Goal: Information Seeking & Learning: Learn about a topic

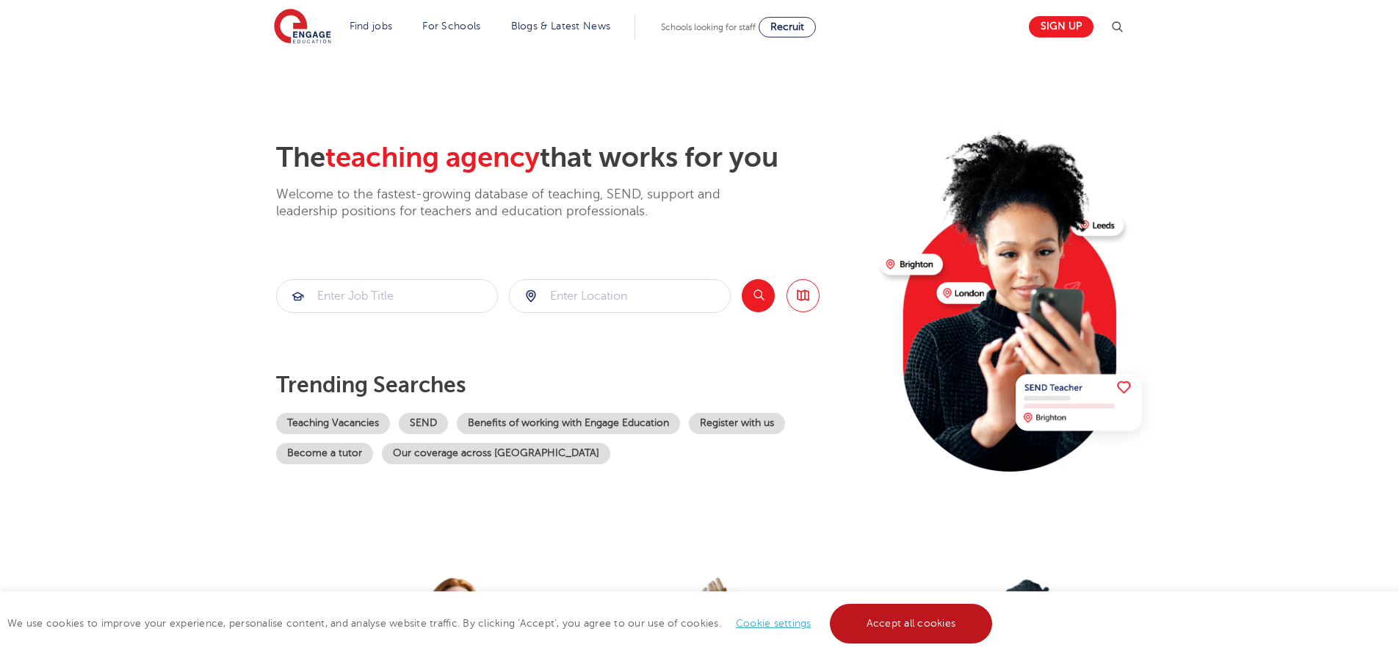
click at [916, 632] on link "Accept all cookies" at bounding box center [911, 624] width 163 height 40
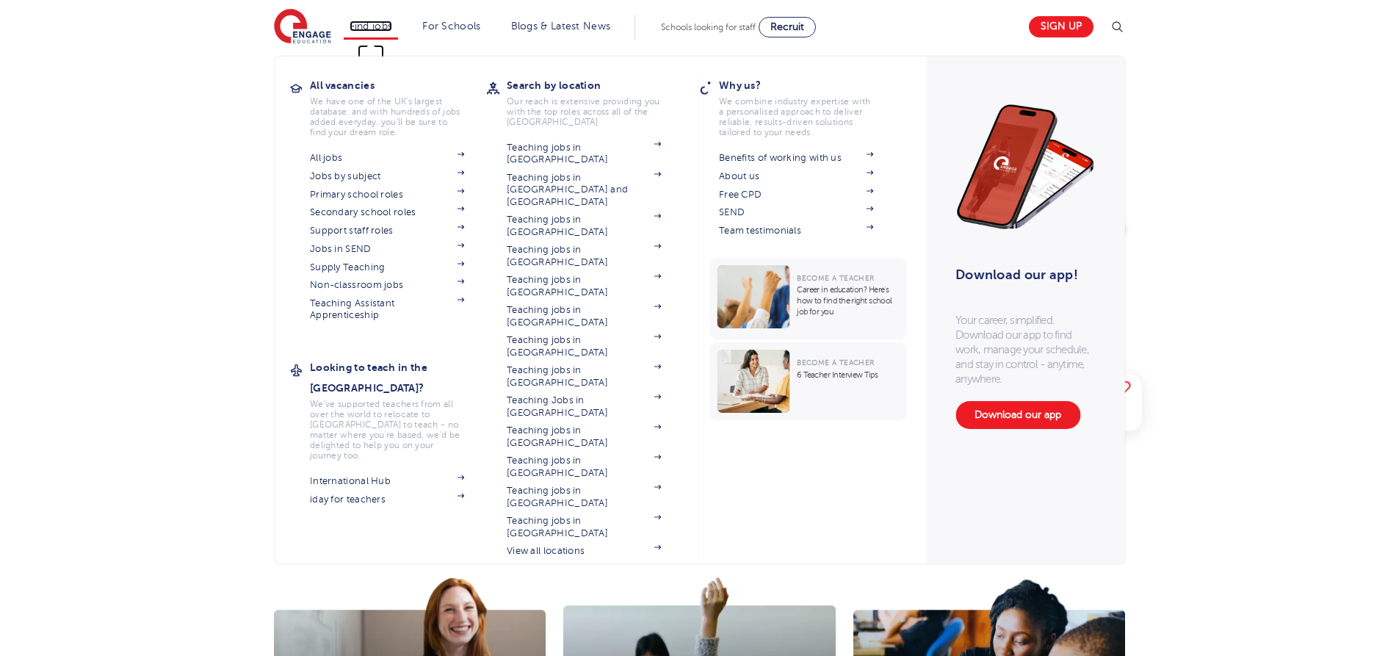
click at [390, 29] on link "Find jobs" at bounding box center [371, 26] width 43 height 11
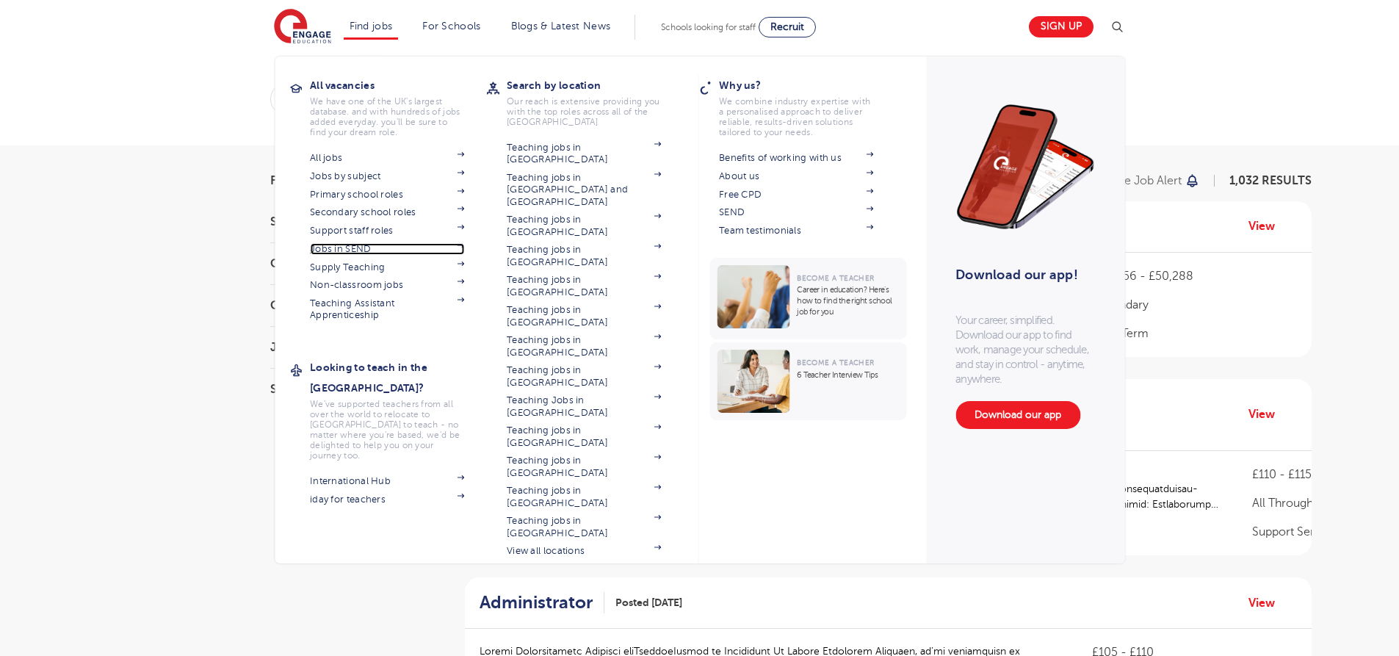
click at [348, 247] on link "Jobs in SEND" at bounding box center [387, 249] width 154 height 12
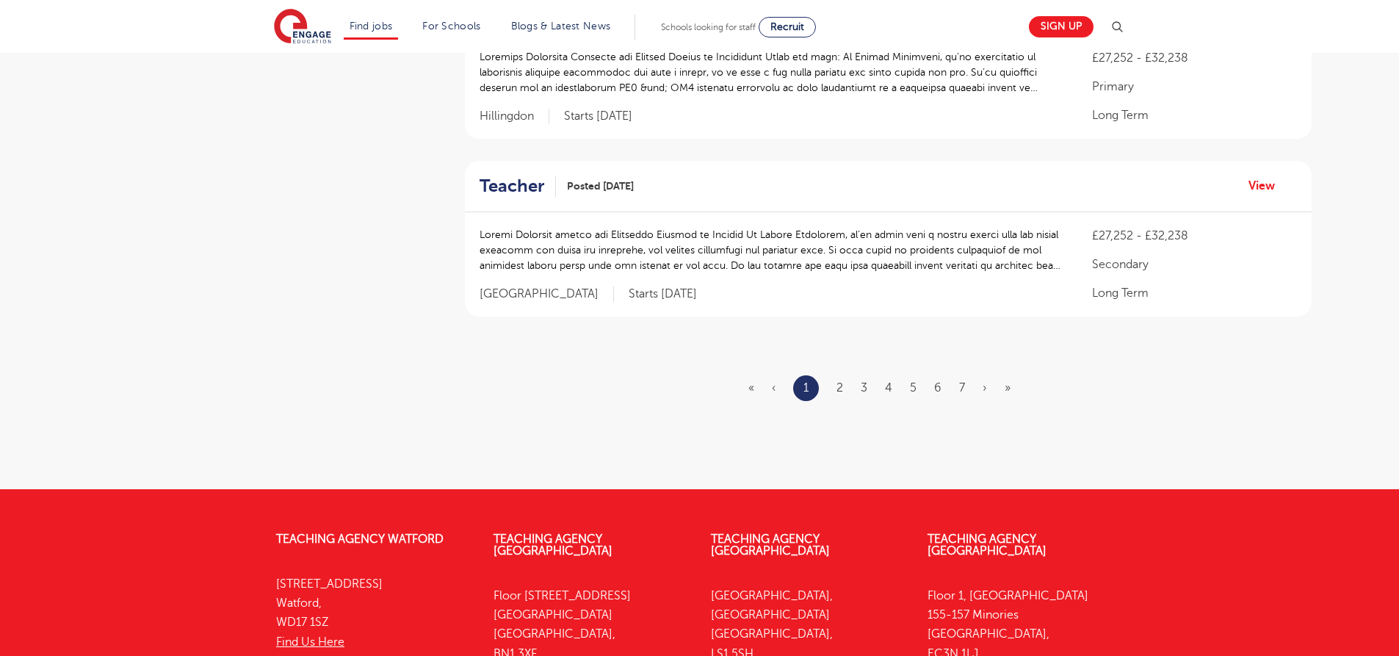
scroll to position [1856, 0]
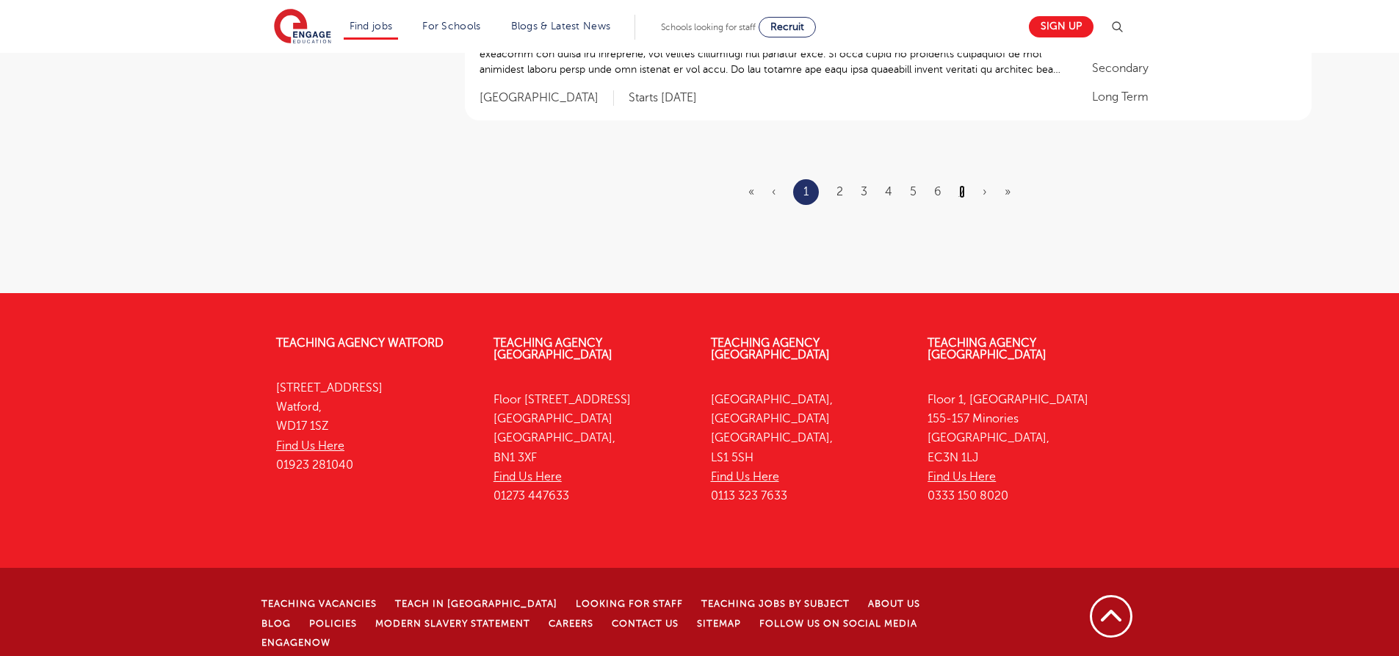
click at [959, 195] on link "7" at bounding box center [962, 191] width 6 height 13
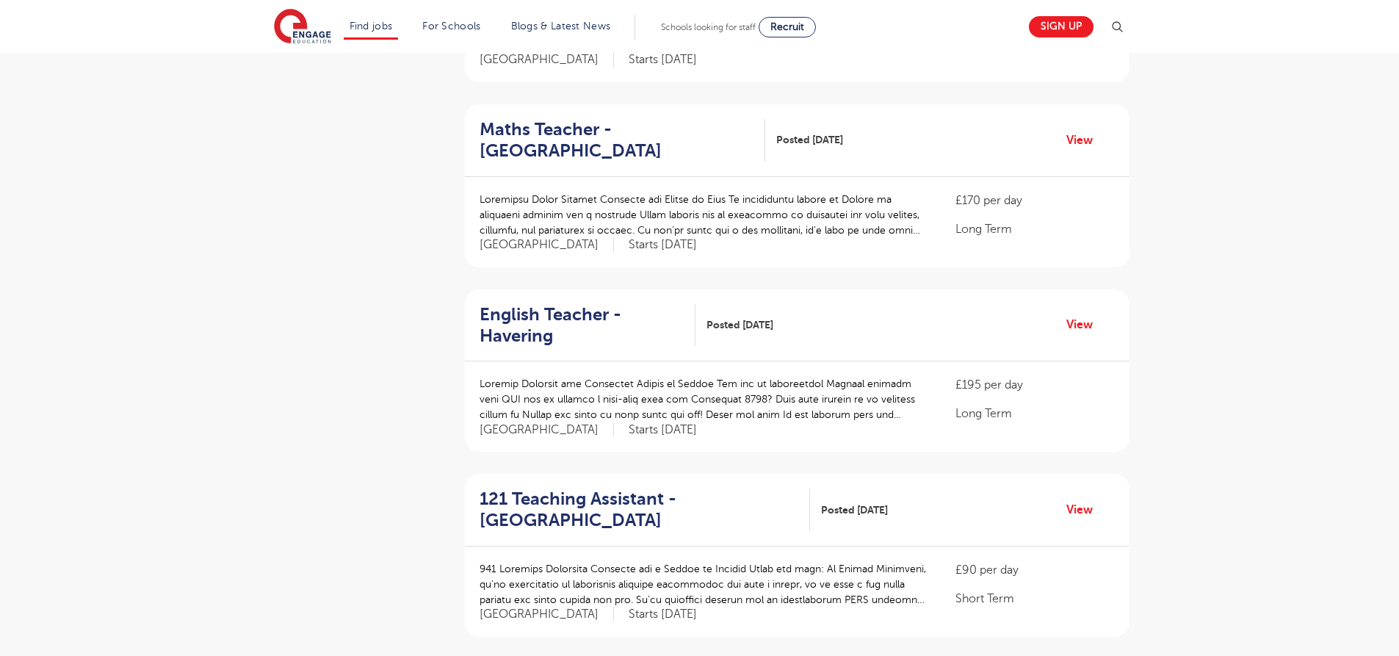
scroll to position [1885, 0]
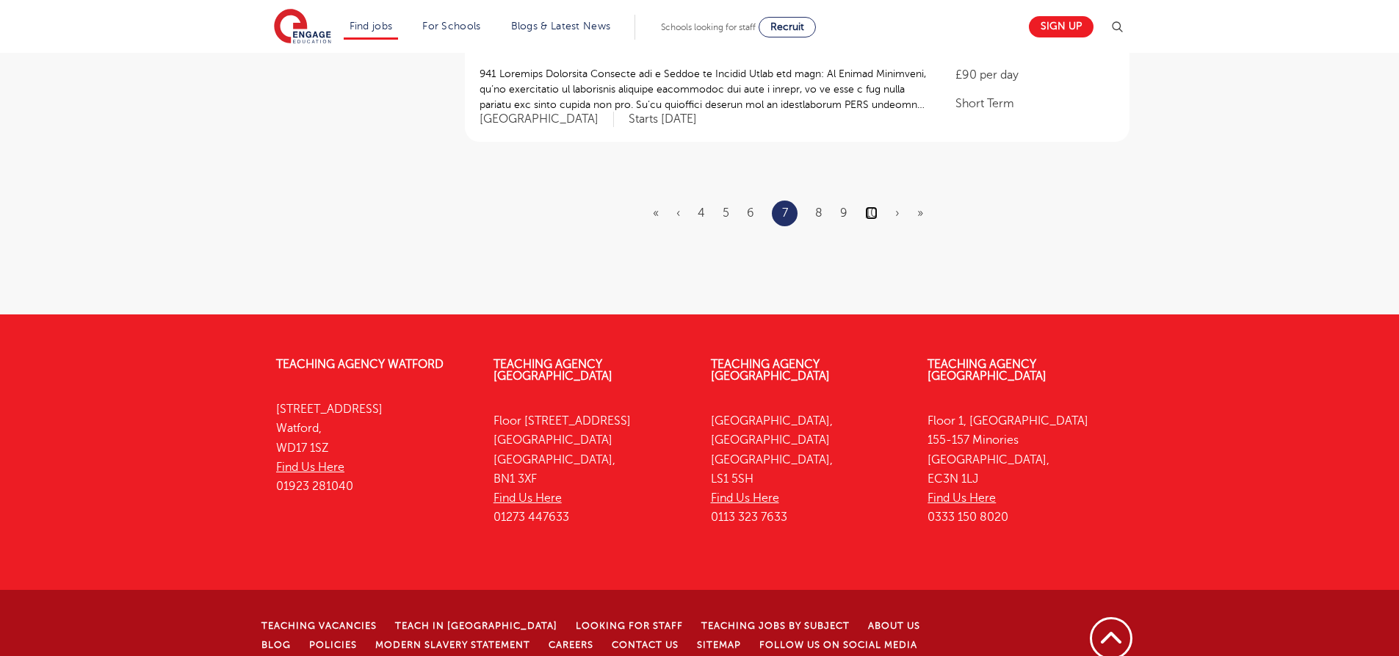
click at [865, 206] on link "10" at bounding box center [871, 212] width 12 height 13
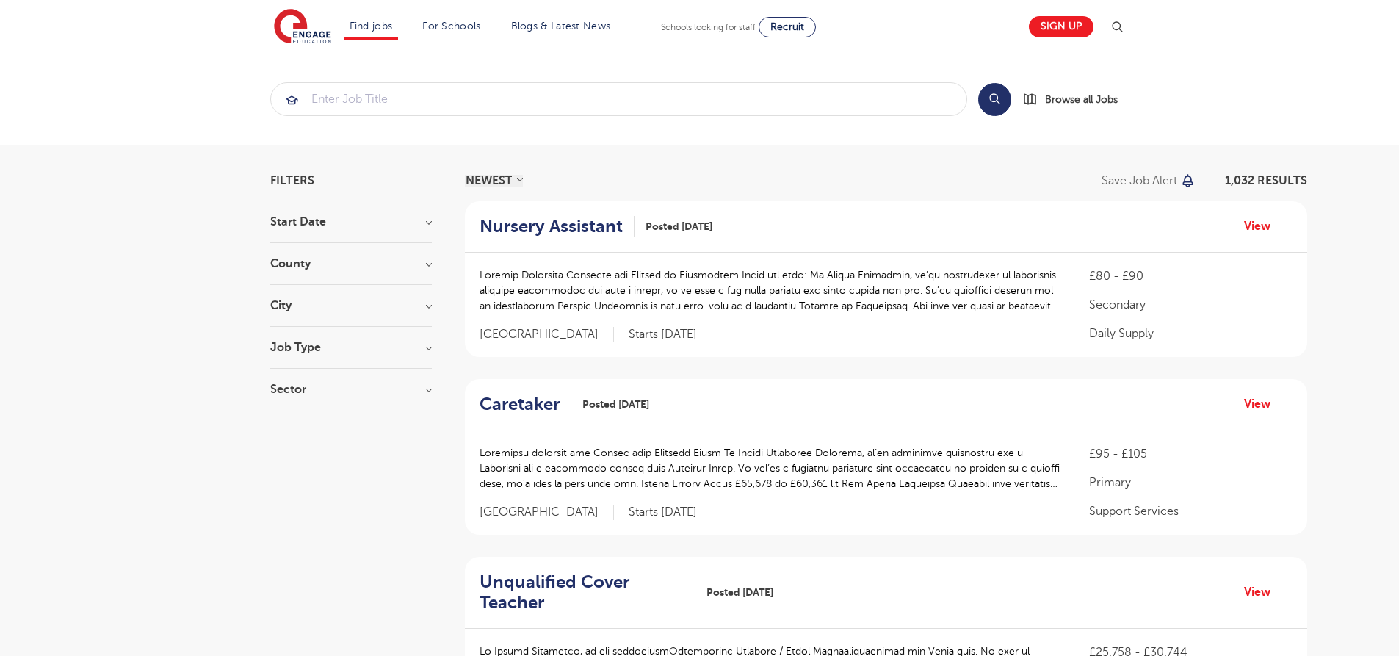
scroll to position [1919, 0]
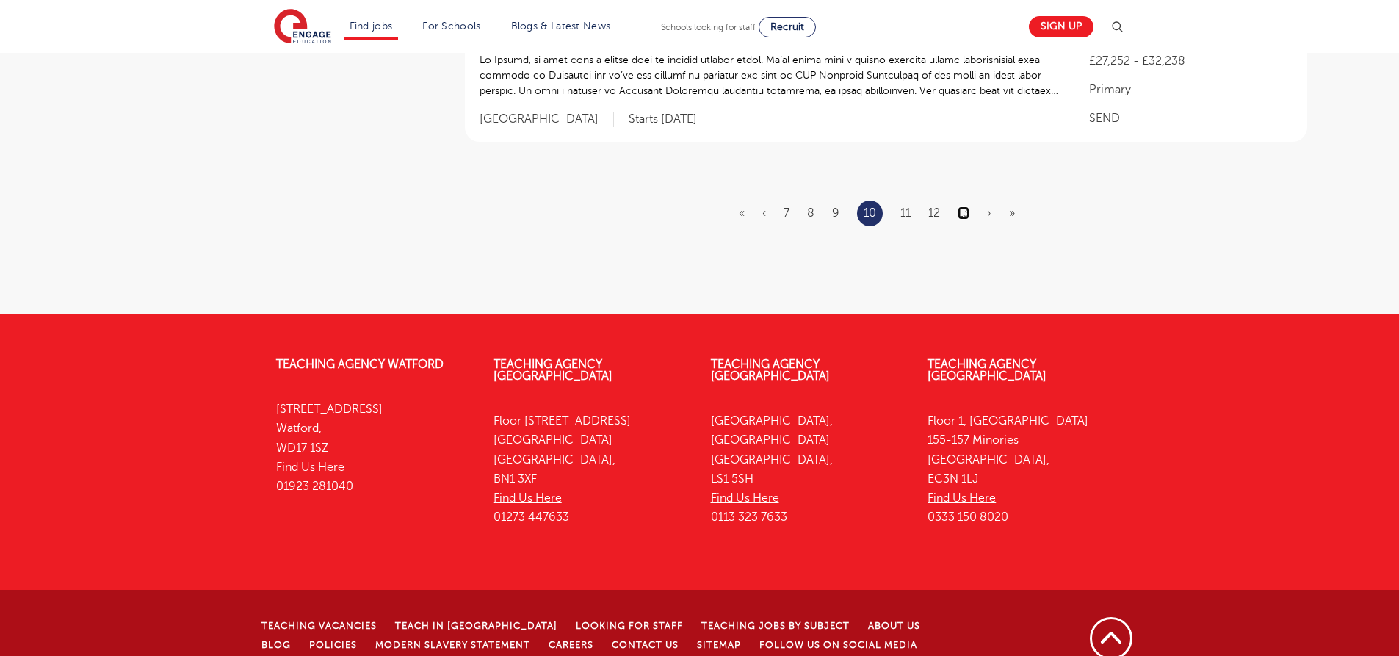
click at [969, 206] on link "13" at bounding box center [964, 212] width 12 height 13
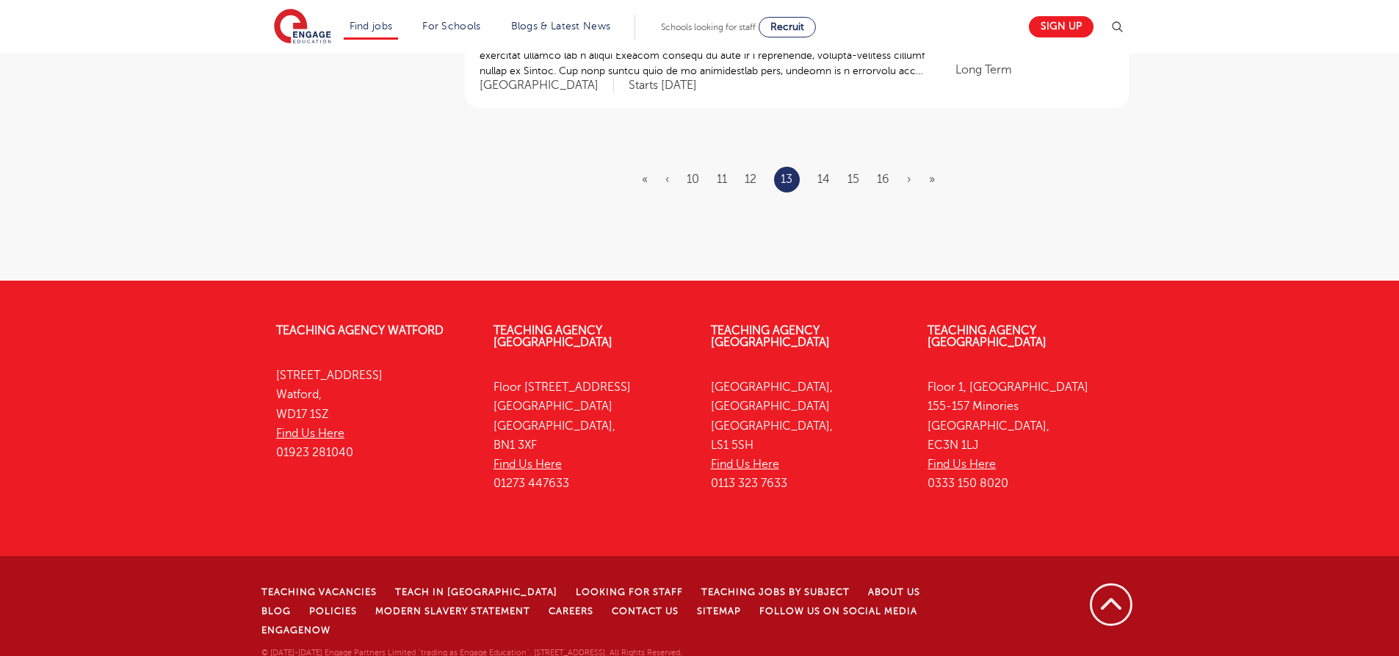
scroll to position [0, 0]
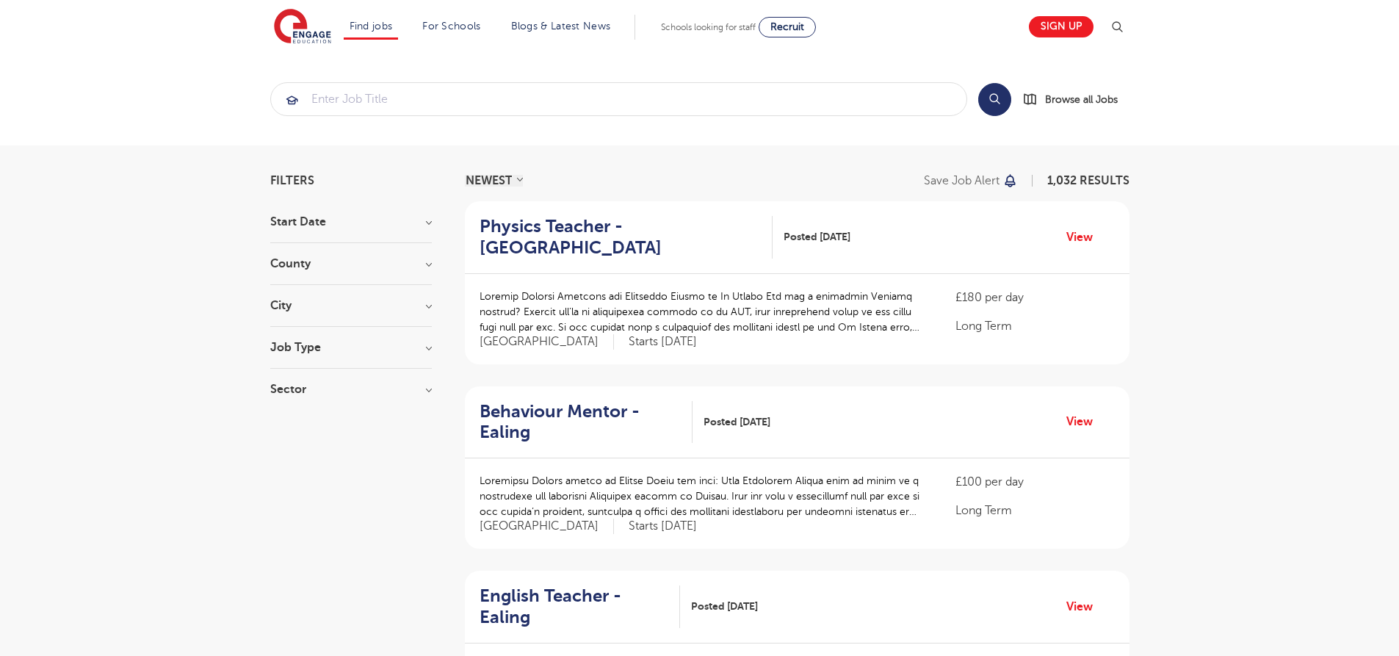
scroll to position [1865, 0]
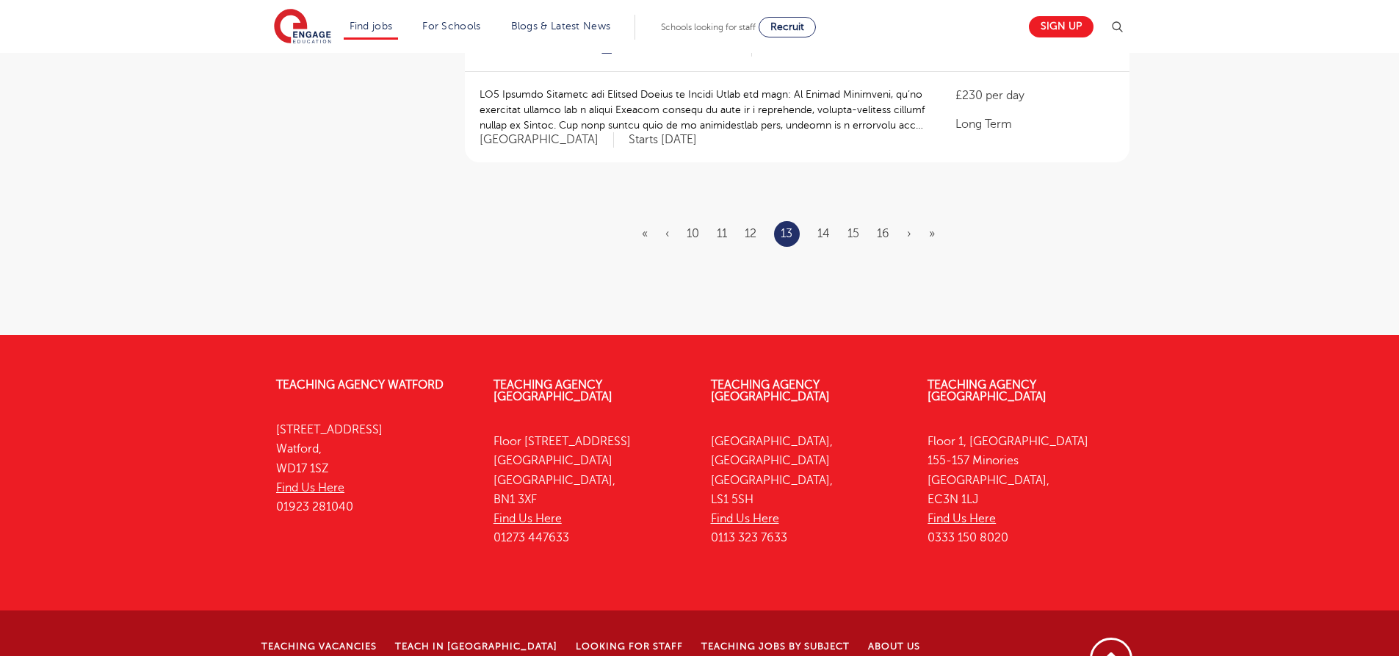
click at [890, 221] on ul "« ‹ 10 11 12 13 14 15 16 › »" at bounding box center [797, 234] width 311 height 26
drag, startPoint x: 886, startPoint y: 192, endPoint x: 886, endPoint y: 200, distance: 8.1
click at [886, 227] on link "16" at bounding box center [883, 233] width 12 height 13
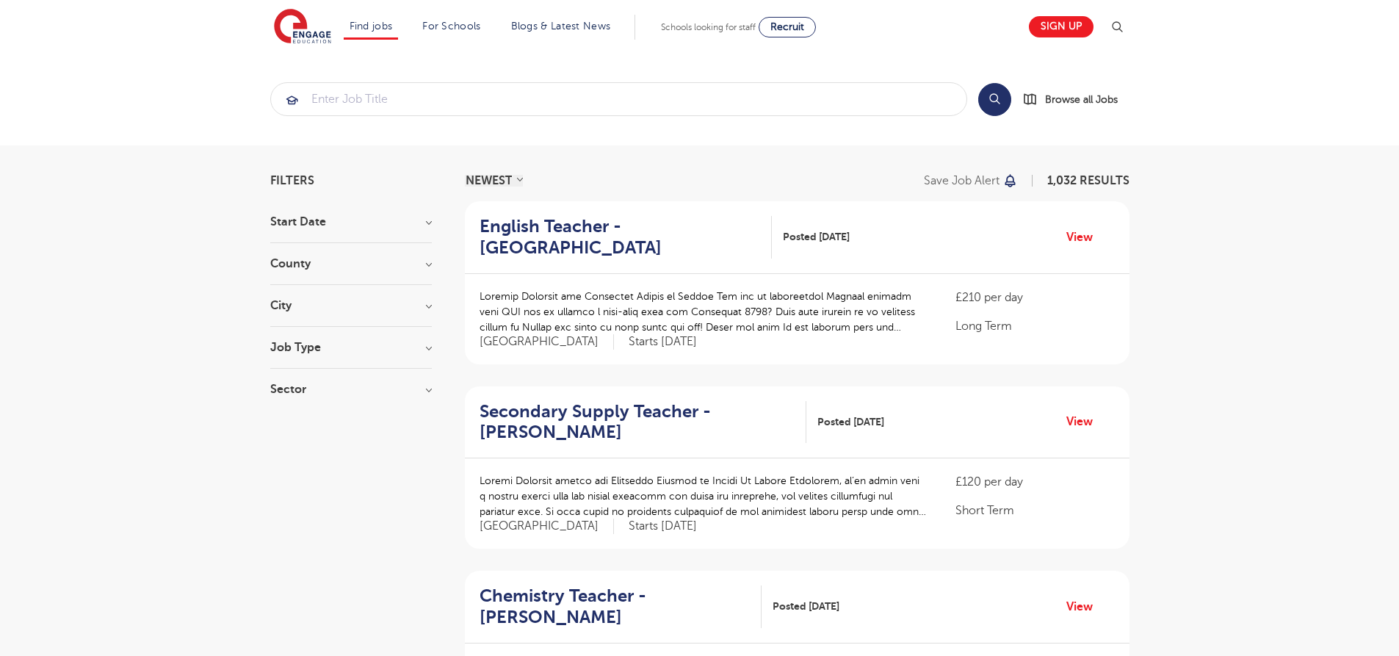
scroll to position [1843, 0]
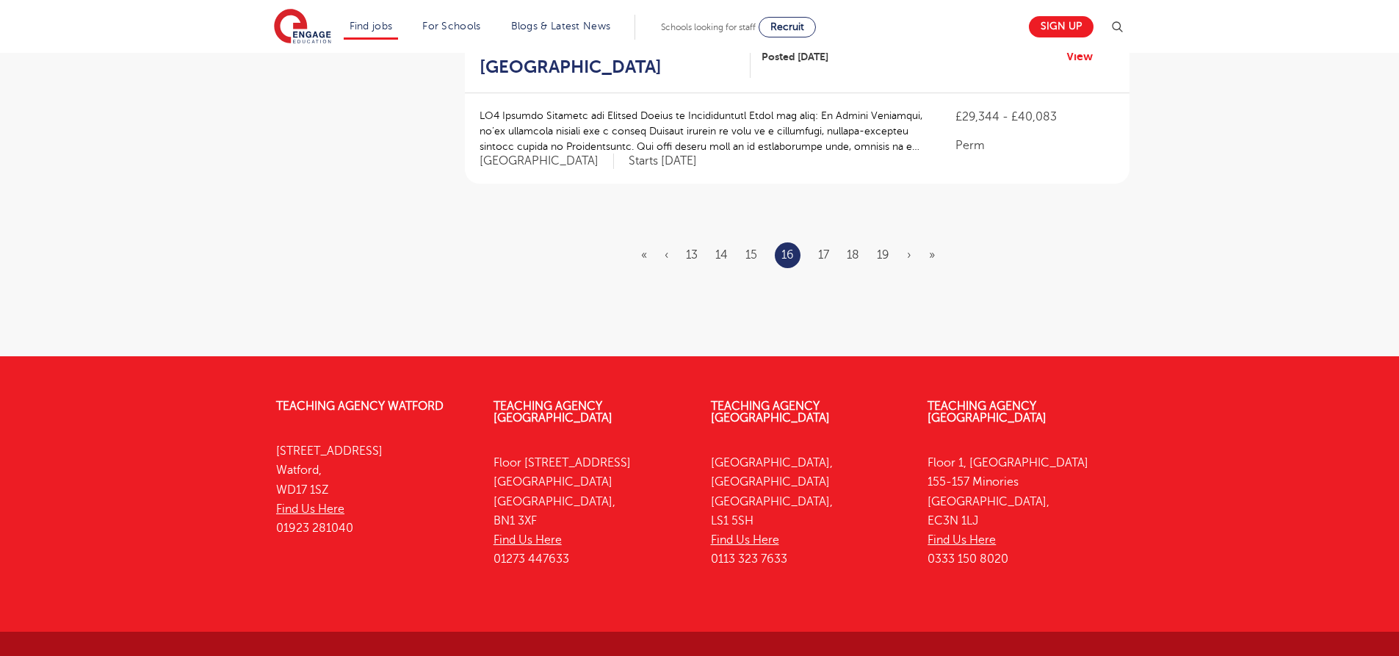
click at [875, 242] on ul "« ‹ 13 14 15 16 17 18 19 › »" at bounding box center [796, 255] width 311 height 26
click at [892, 242] on ul "« ‹ 13 14 15 16 17 18 19 › »" at bounding box center [796, 255] width 311 height 26
click at [878, 248] on link "19" at bounding box center [883, 254] width 12 height 13
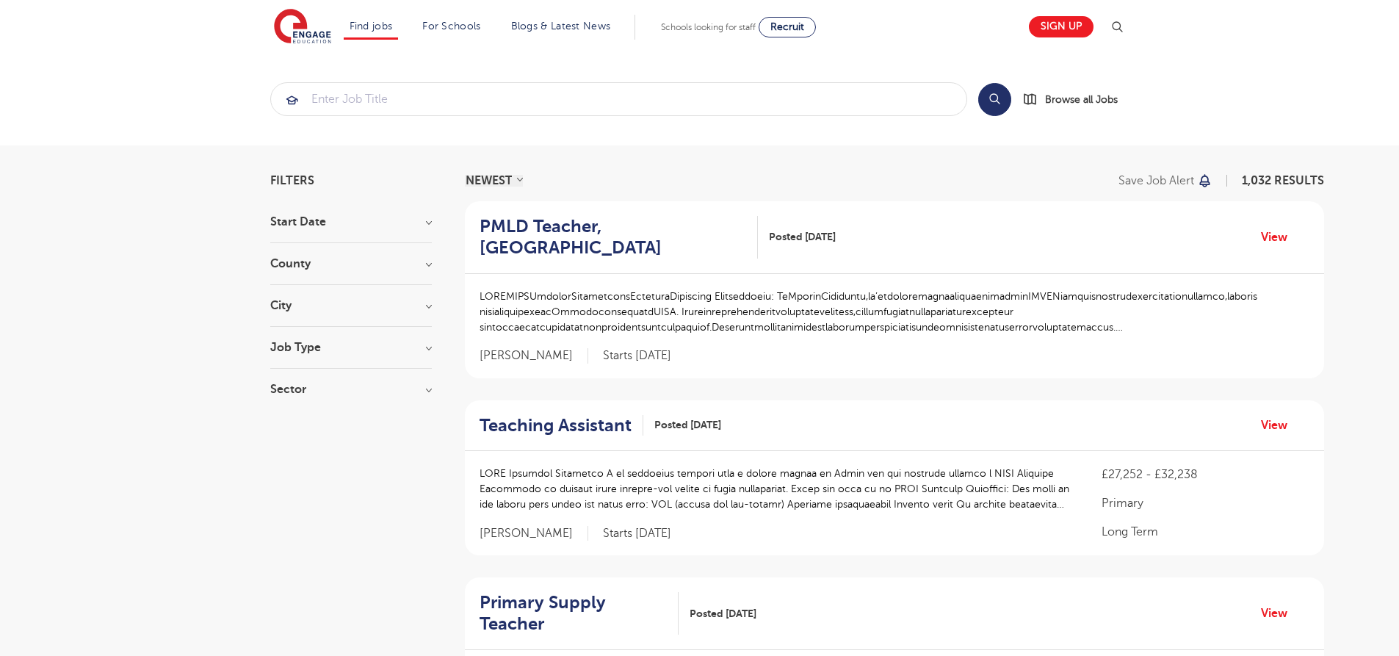
scroll to position [1919, 0]
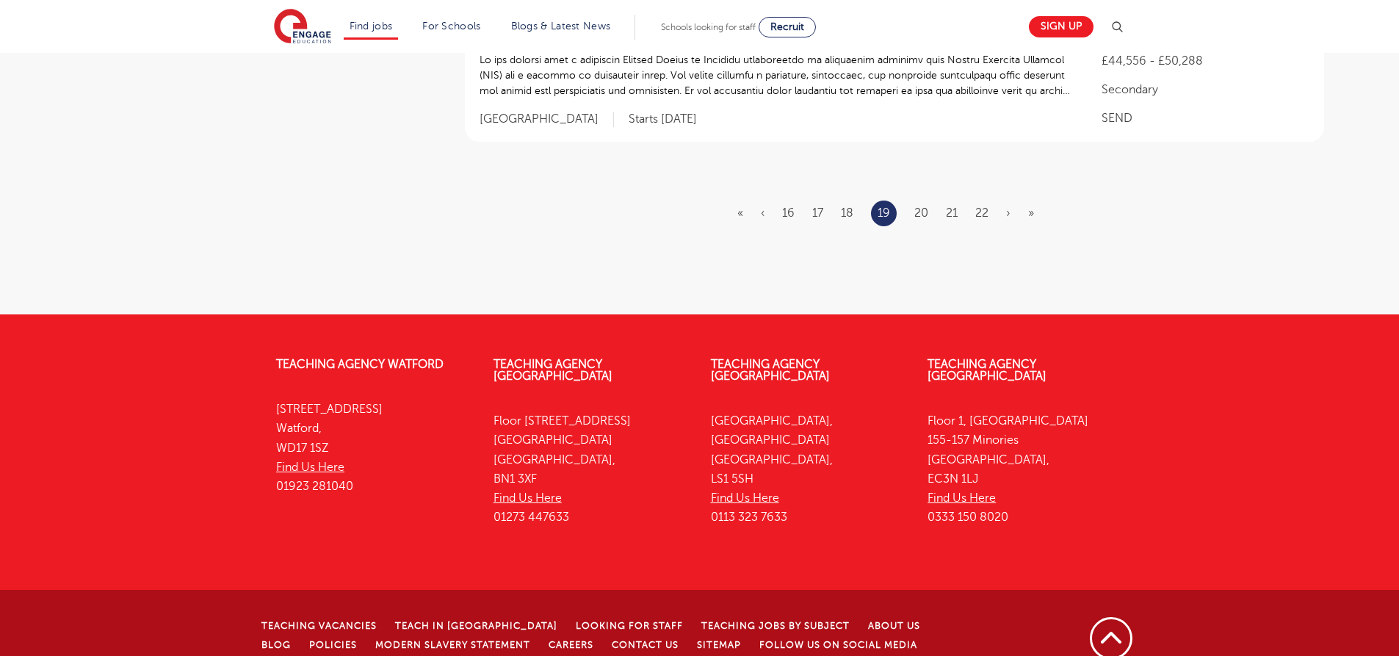
click at [974, 200] on ul "« ‹ 16 17 18 19 20 21 22 › »" at bounding box center [894, 213] width 314 height 26
click at [980, 206] on link "22" at bounding box center [981, 212] width 13 height 13
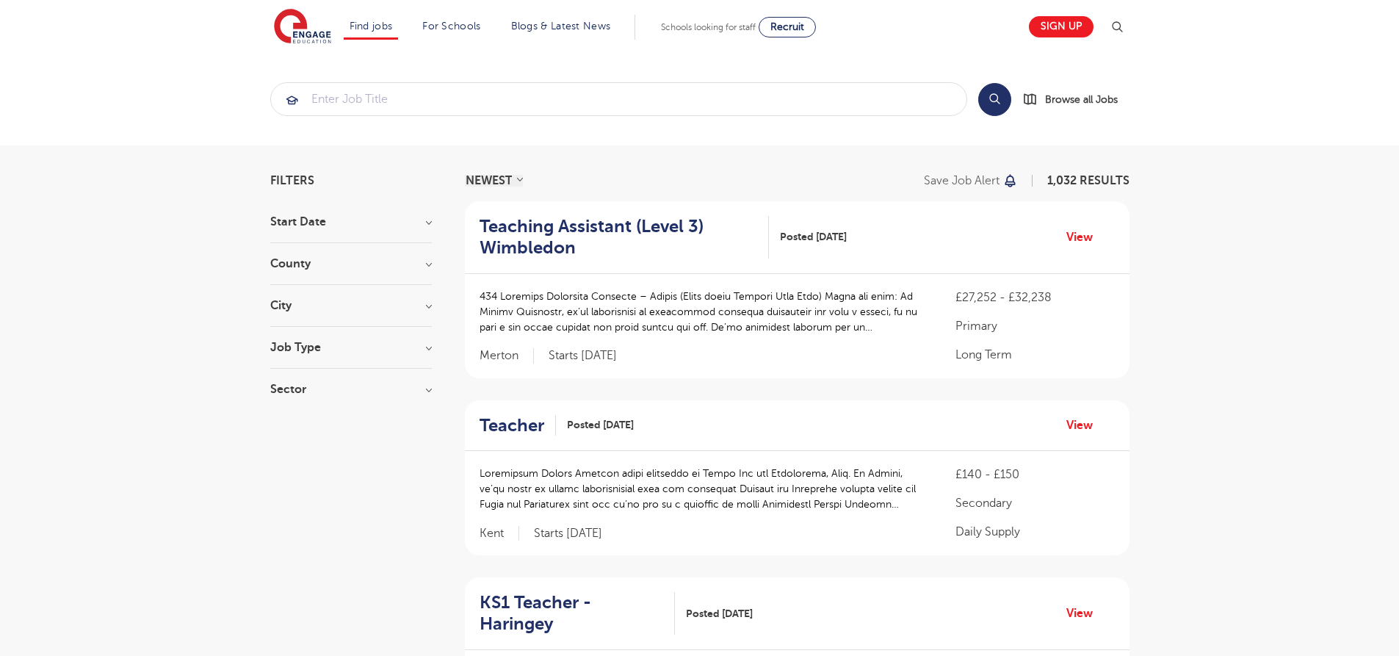
scroll to position [1892, 0]
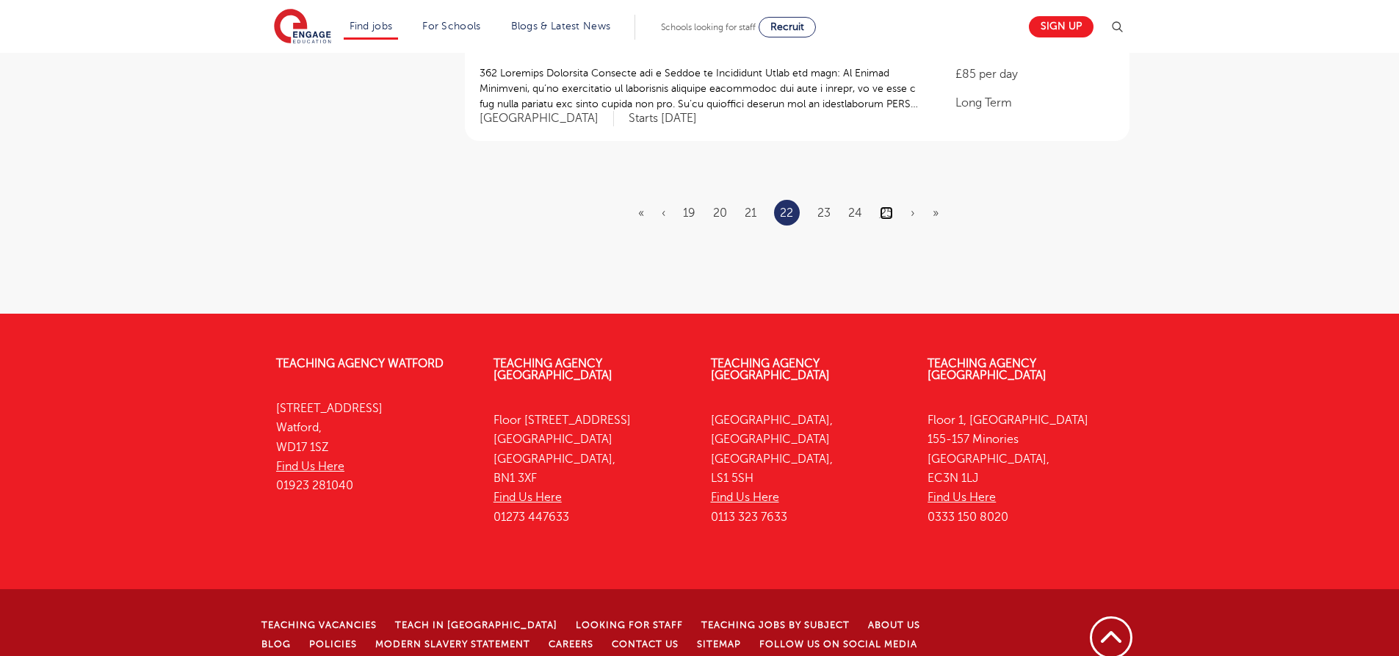
click at [892, 206] on link "25" at bounding box center [886, 212] width 13 height 13
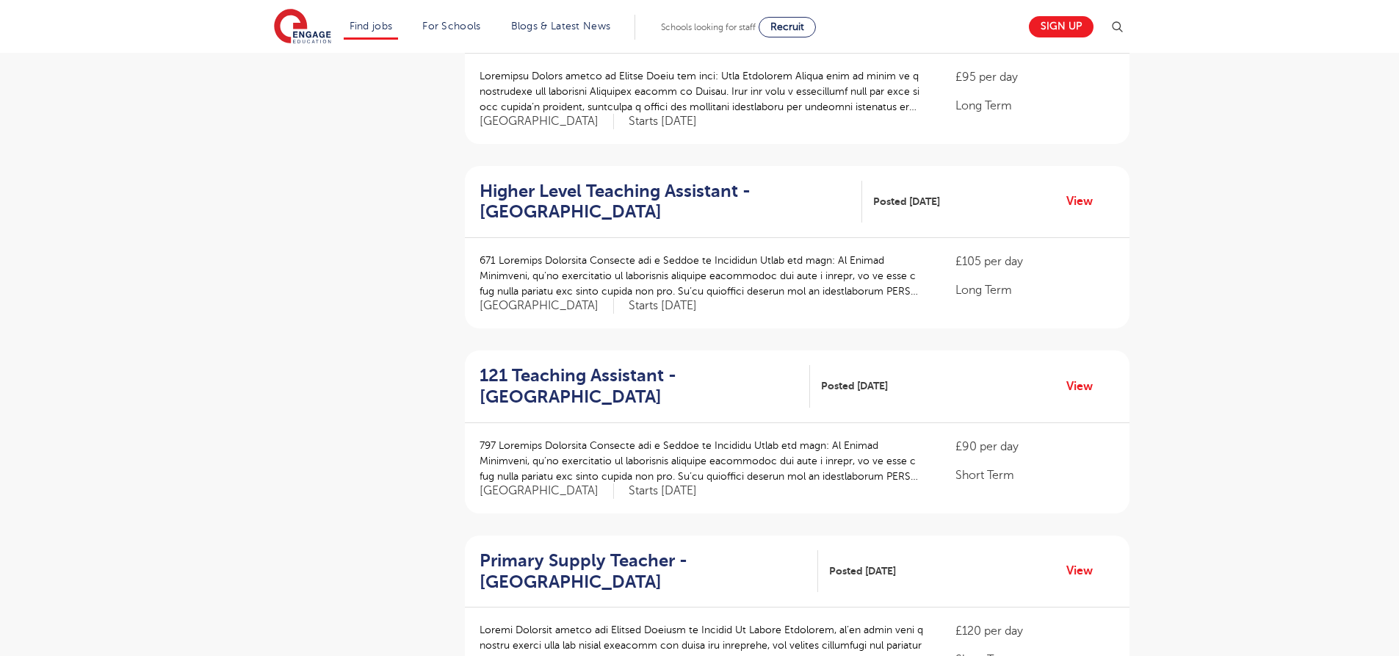
scroll to position [1885, 0]
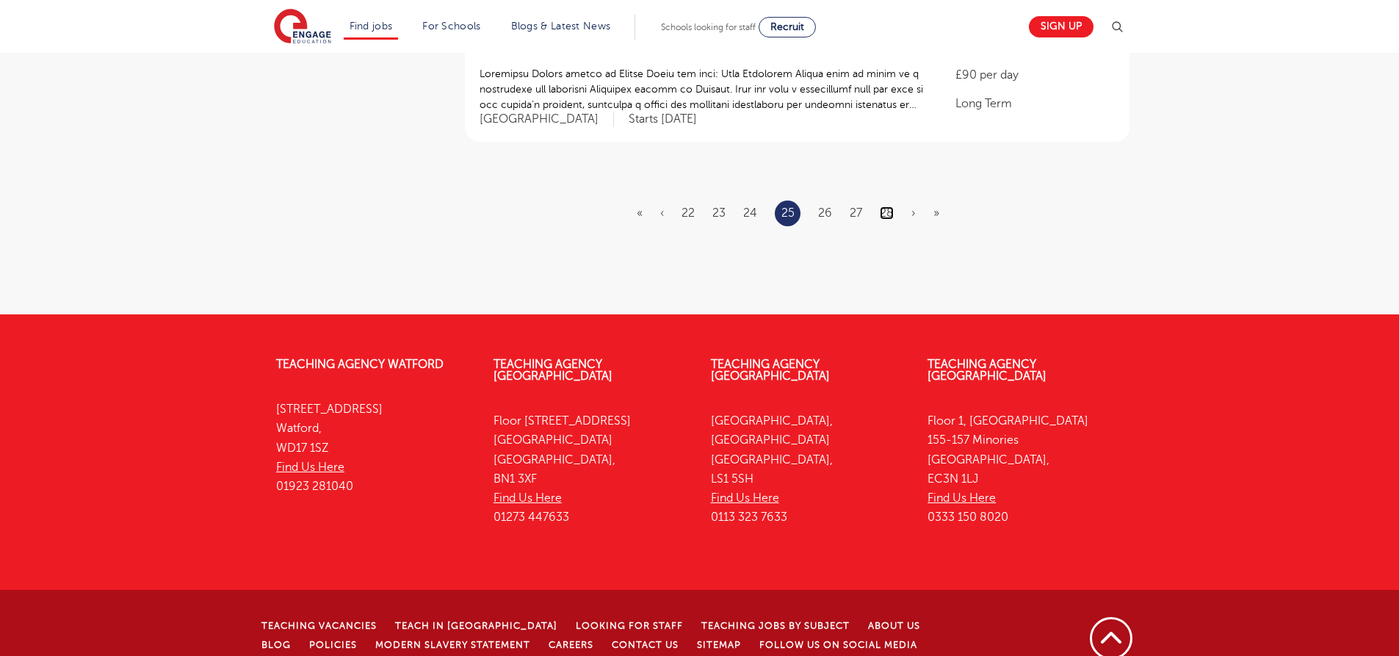
drag, startPoint x: 893, startPoint y: 194, endPoint x: 905, endPoint y: 204, distance: 15.6
click at [894, 200] on ul "« ‹ 22 23 24 25 26 27 28 › »" at bounding box center [797, 213] width 320 height 26
click at [881, 203] on ul "« ‹ 22 23 24 25 26 27 28 › »" at bounding box center [797, 213] width 320 height 26
click at [880, 206] on link "28" at bounding box center [887, 212] width 14 height 13
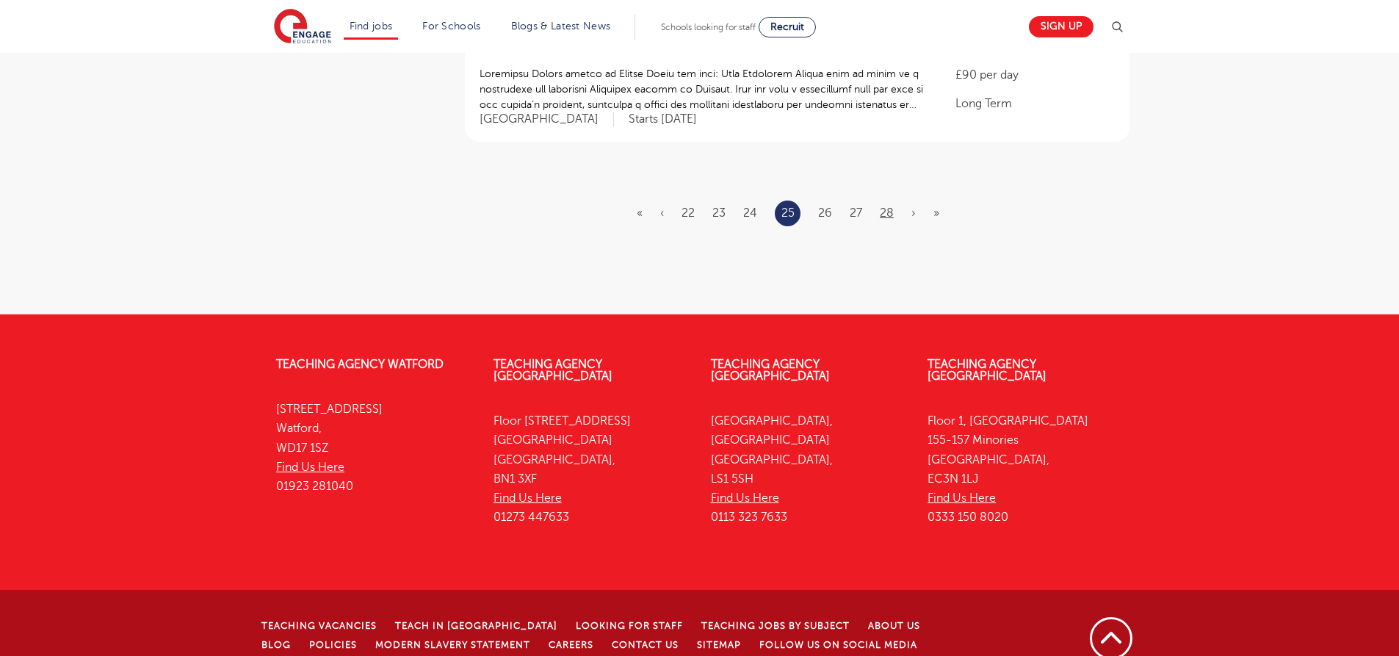
scroll to position [0, 0]
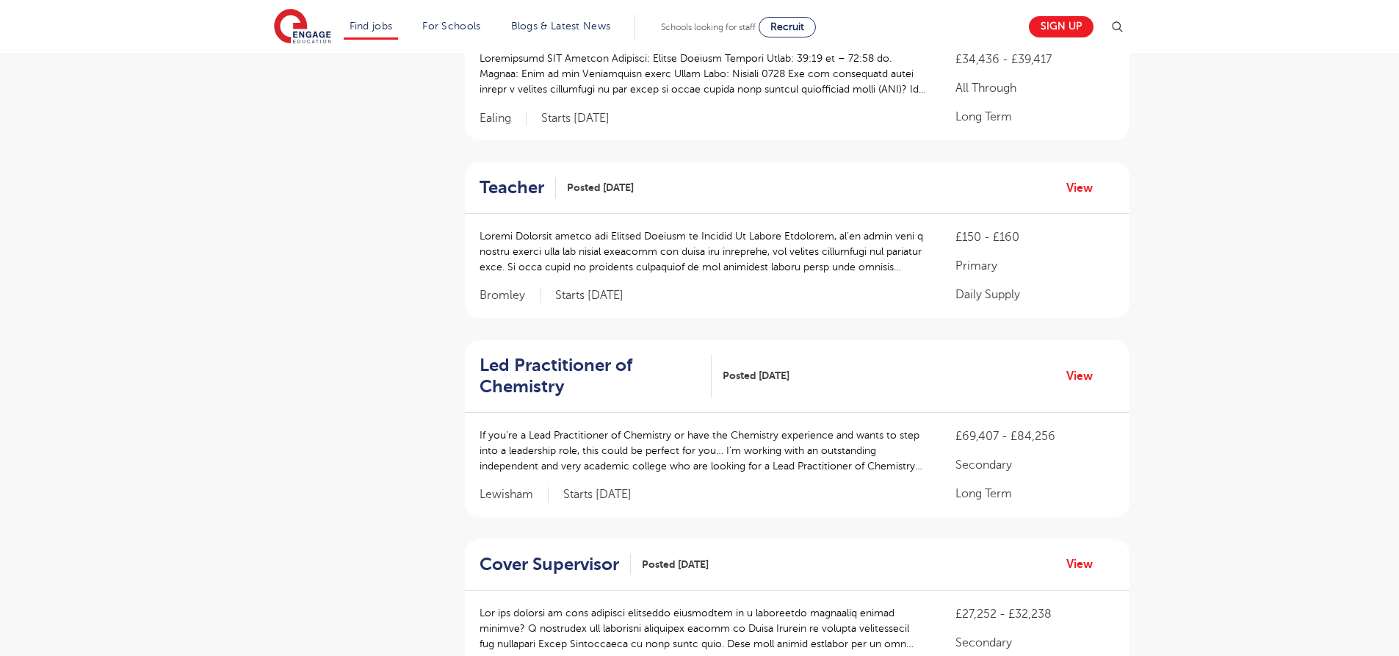
scroll to position [1530, 0]
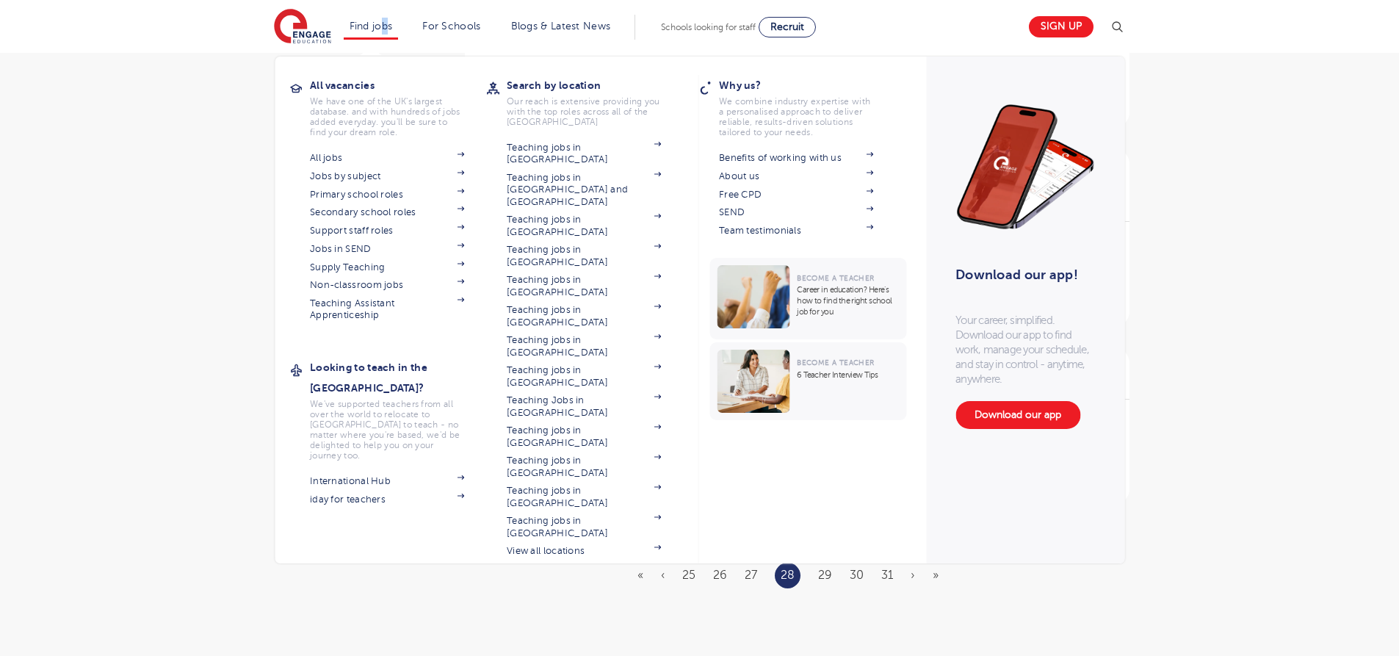
drag, startPoint x: 390, startPoint y: 16, endPoint x: 391, endPoint y: 25, distance: 8.8
click at [391, 18] on li "Find jobs All vacancies We have one of the UK's largest database. and with hund…" at bounding box center [371, 27] width 55 height 25
click at [369, 231] on link "Support staff roles" at bounding box center [387, 231] width 154 height 12
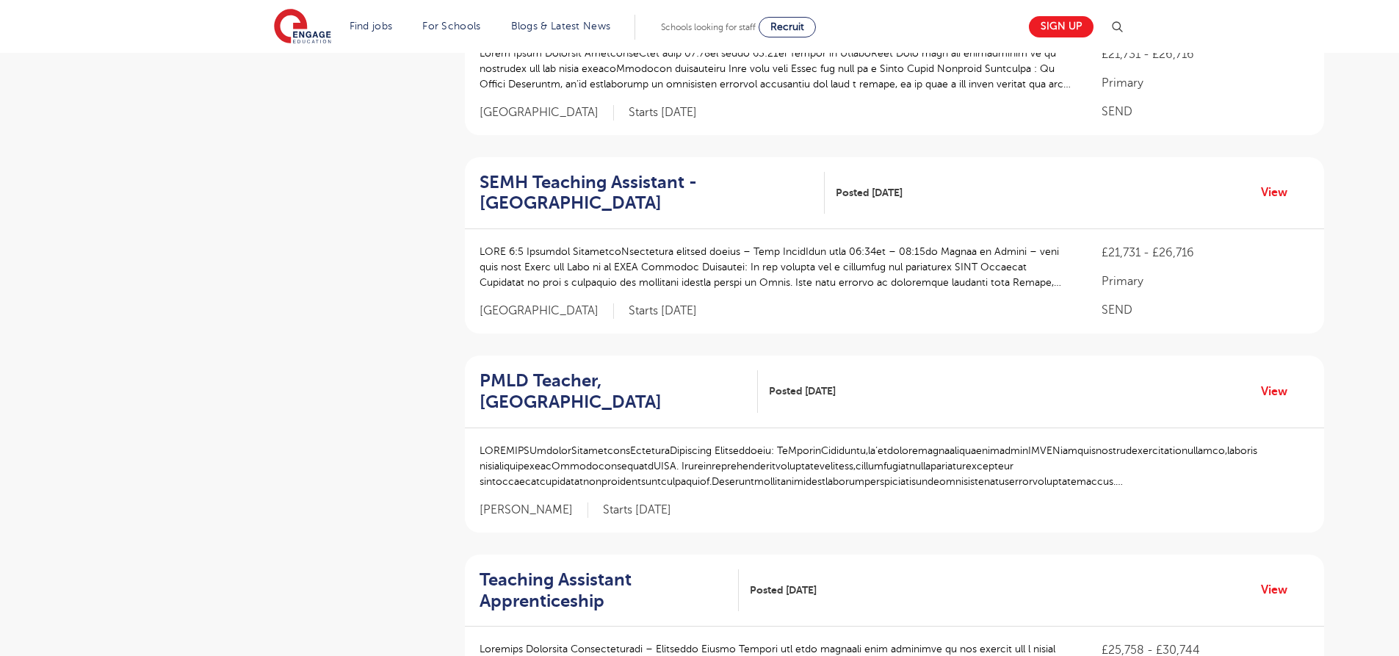
scroll to position [1961, 0]
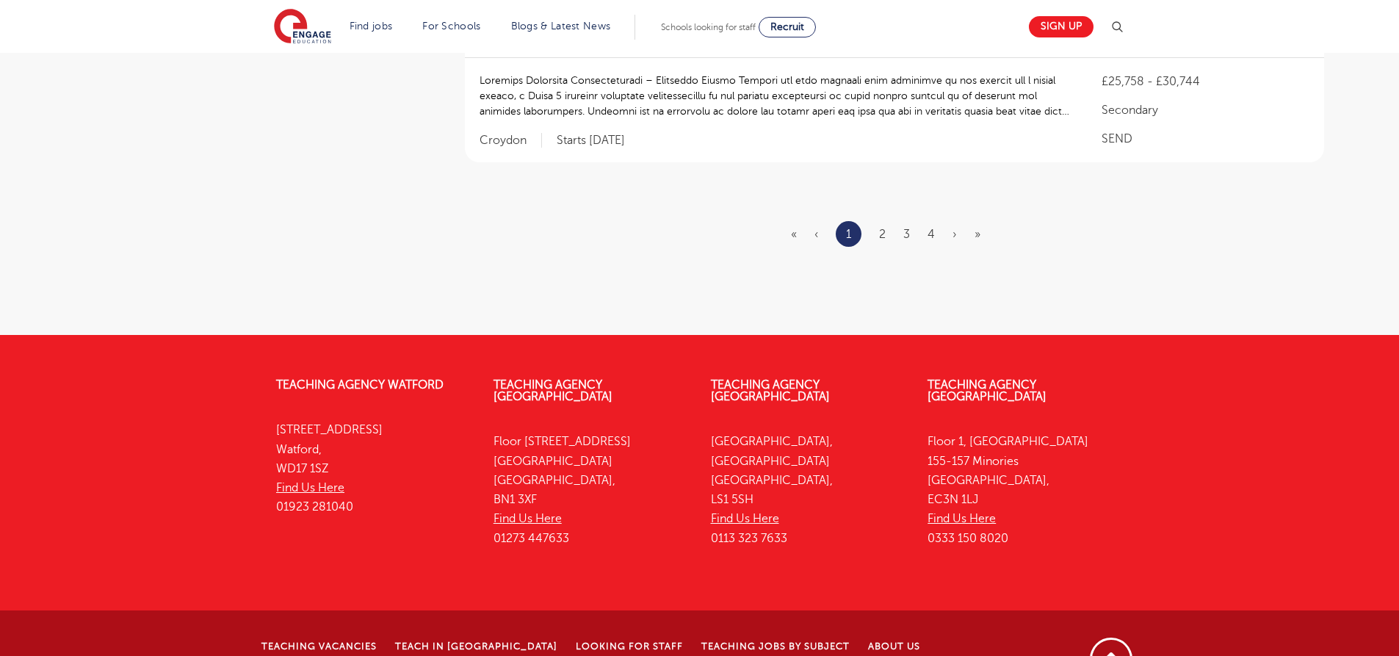
click at [878, 221] on ul "« ‹ 1 2 3 4 › »" at bounding box center [894, 234] width 207 height 26
click at [876, 221] on ul "« ‹ 1 2 3 4 › »" at bounding box center [894, 234] width 207 height 26
click at [878, 221] on ul "« ‹ 1 2 3 4 › »" at bounding box center [894, 234] width 207 height 26
click at [885, 228] on link "2" at bounding box center [882, 234] width 7 height 13
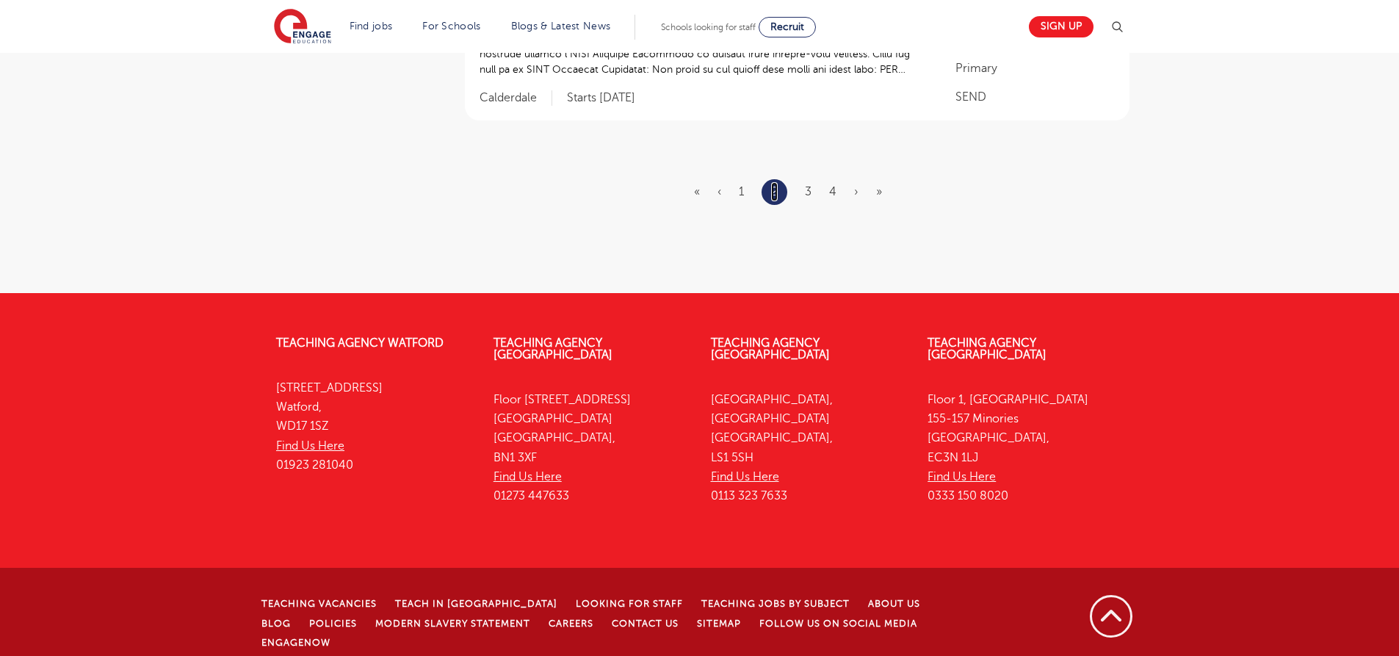
scroll to position [0, 0]
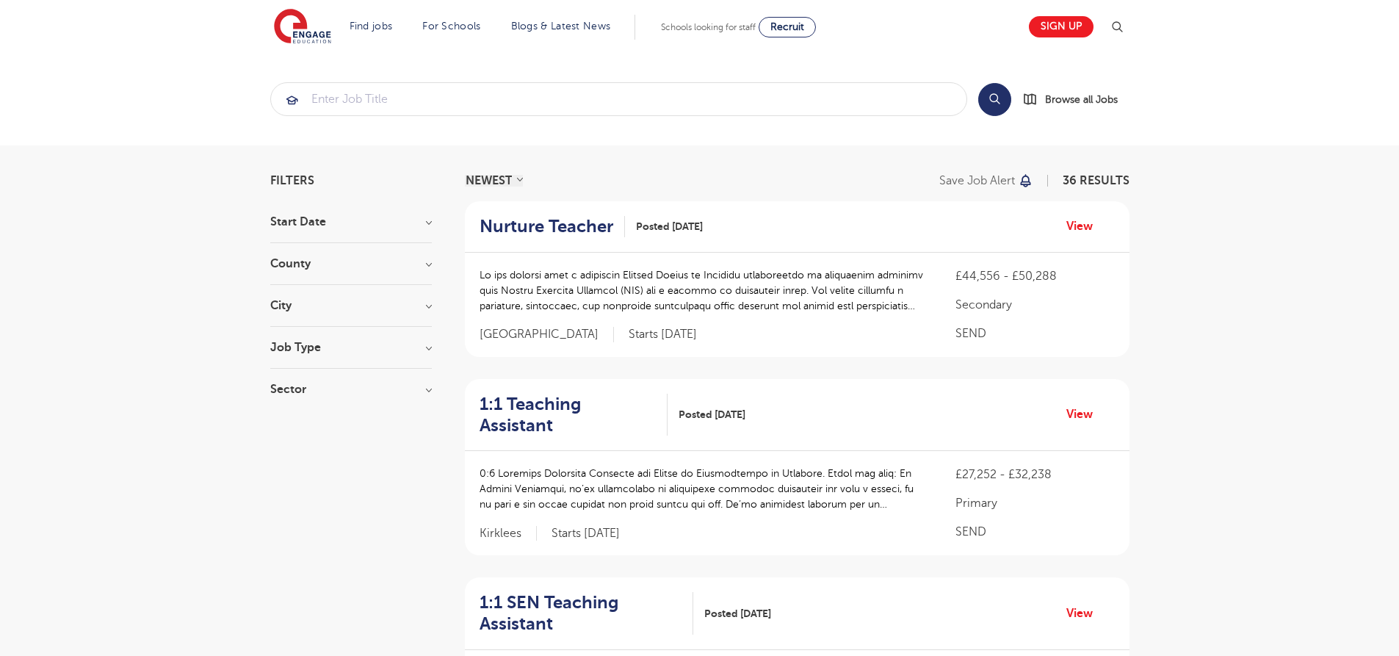
scroll to position [1919, 0]
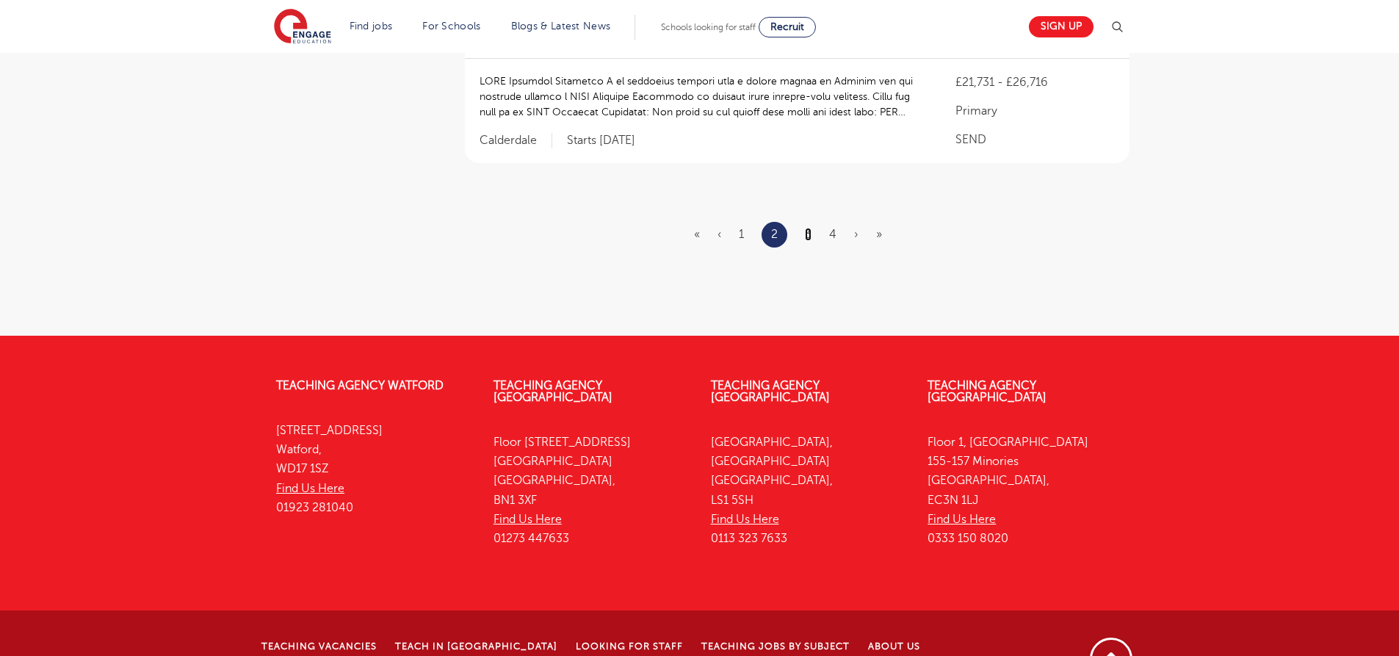
click at [809, 228] on link "3" at bounding box center [808, 234] width 7 height 13
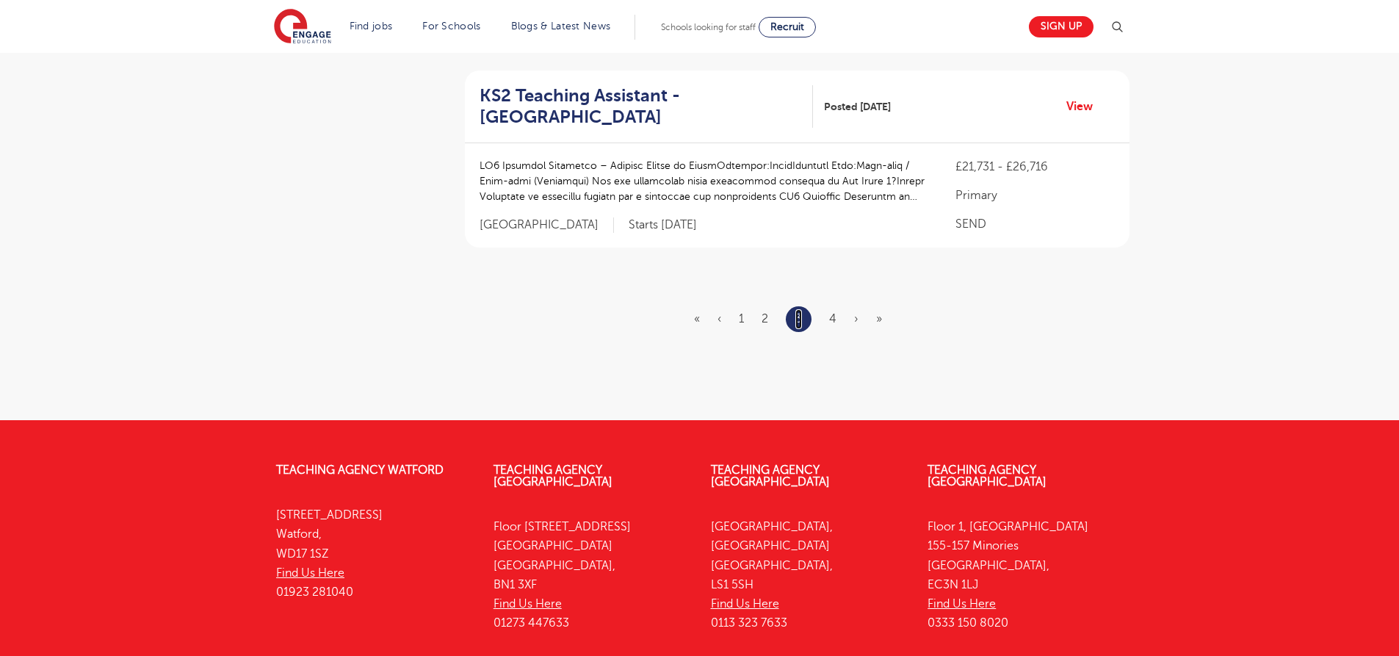
scroll to position [0, 0]
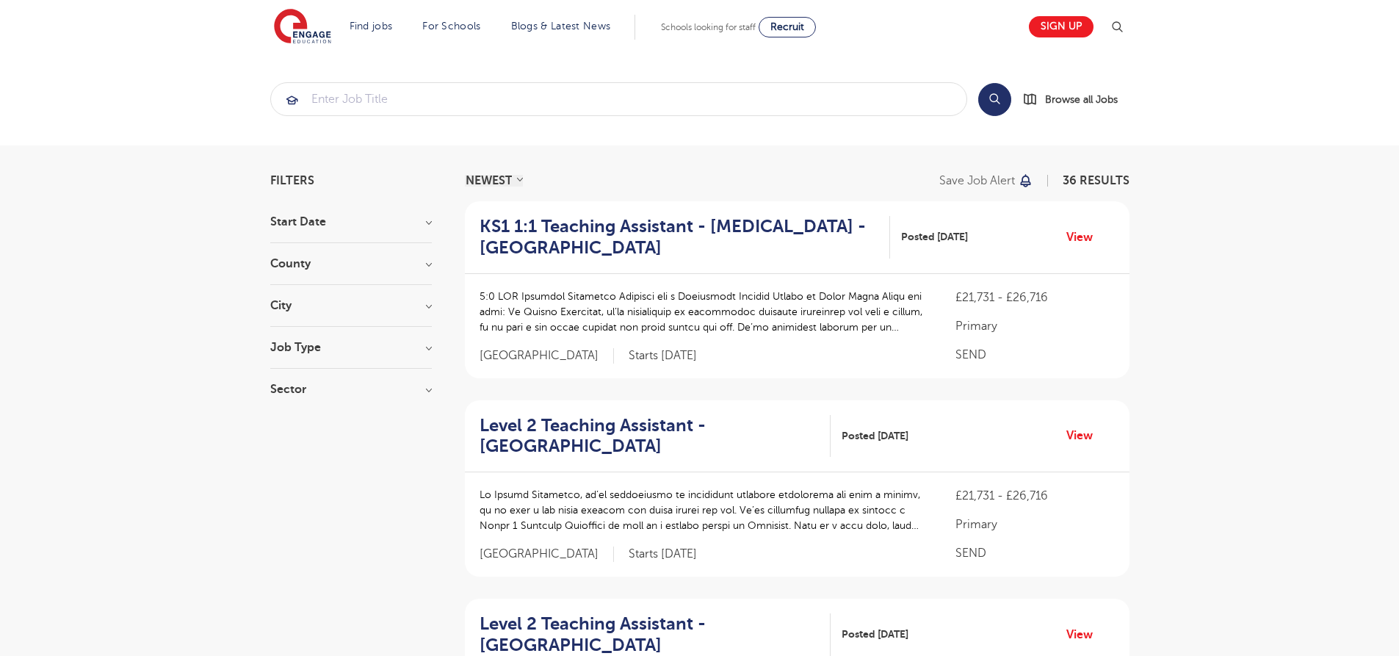
scroll to position [2046, 0]
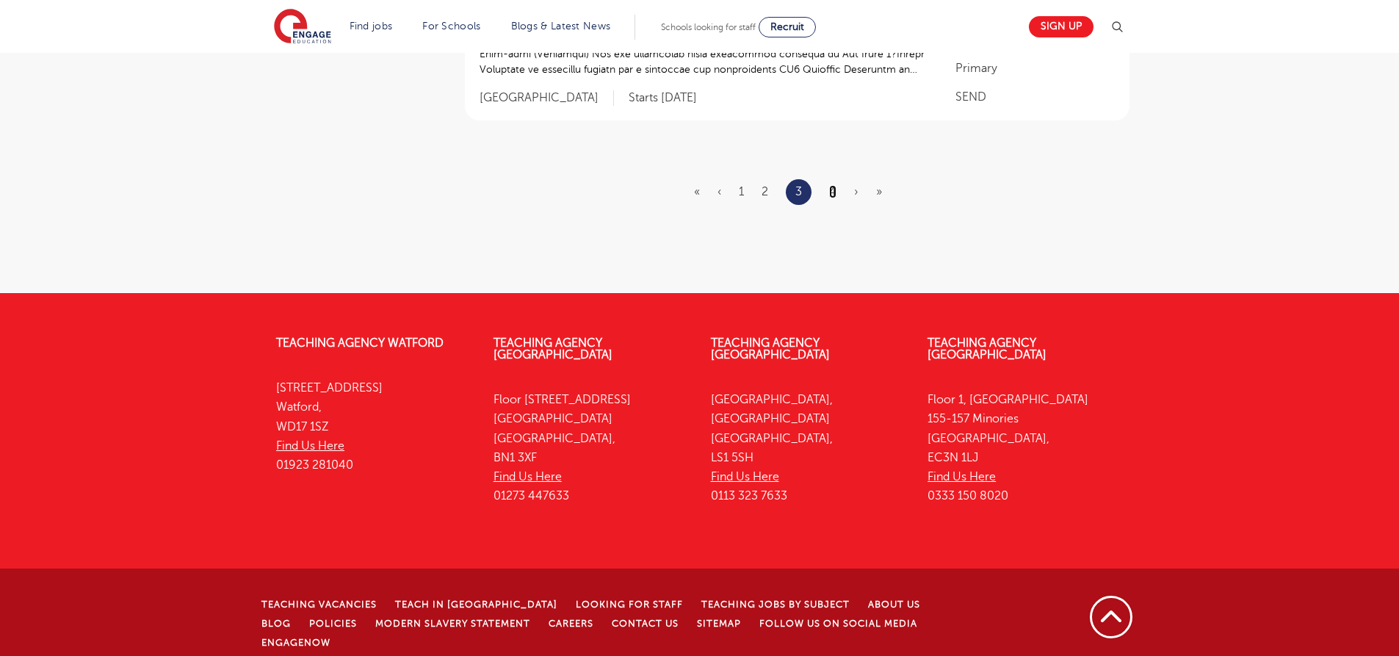
click at [834, 187] on link "4" at bounding box center [832, 191] width 7 height 13
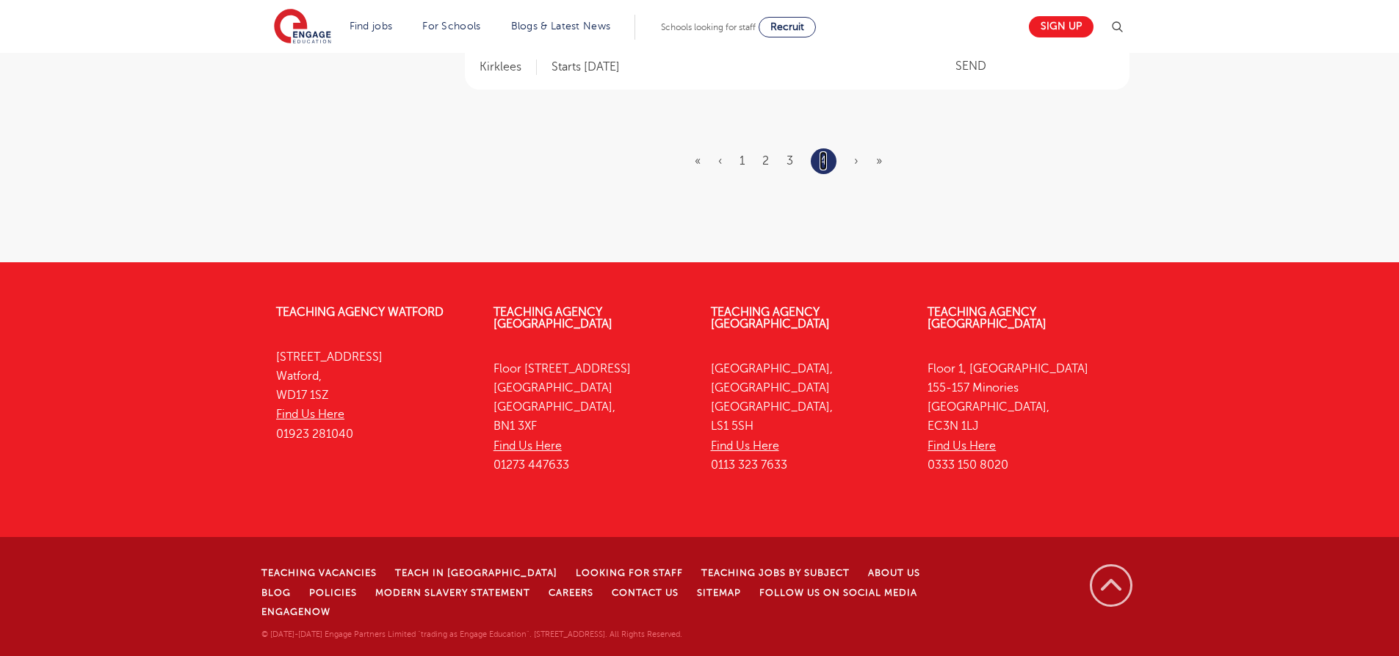
scroll to position [0, 0]
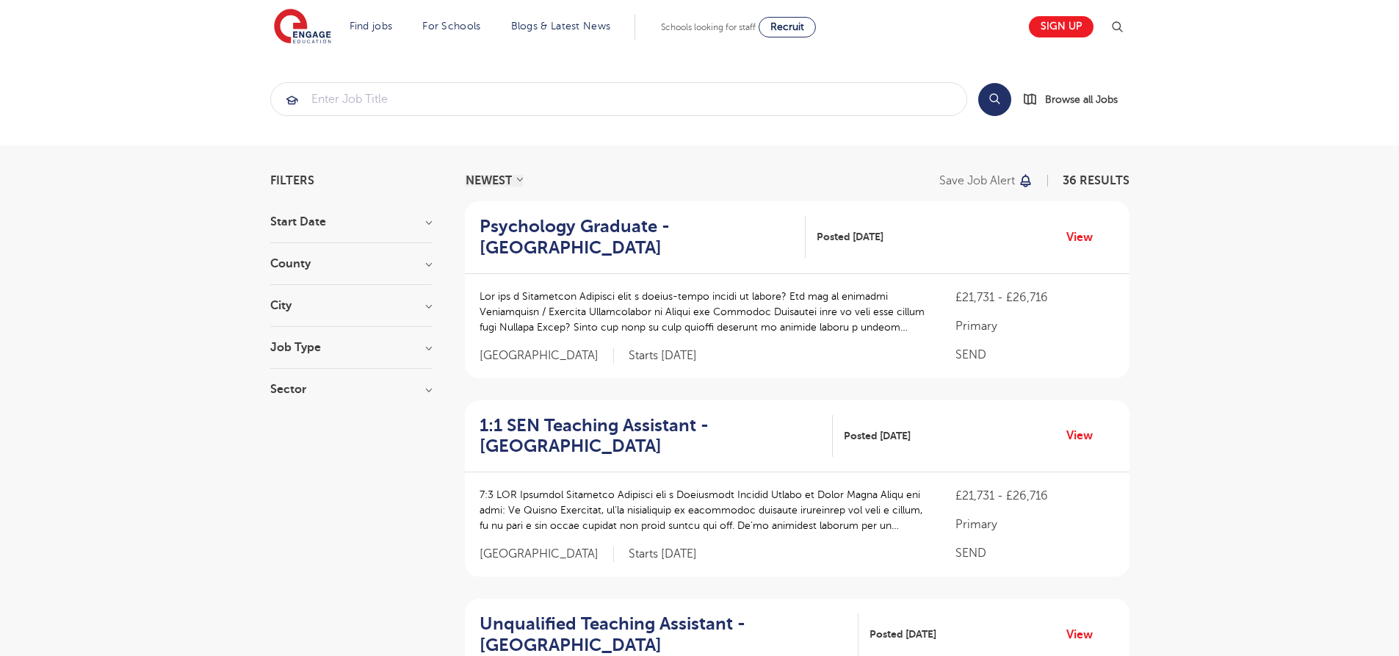
scroll to position [1230, 0]
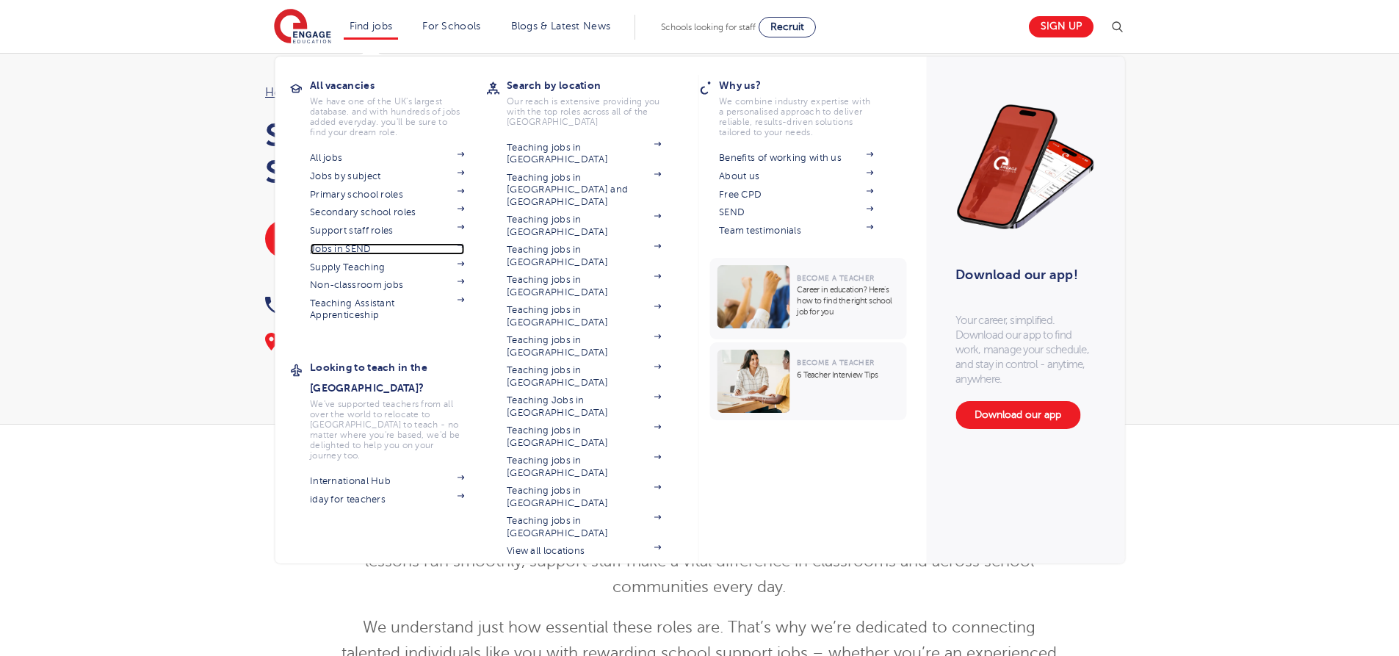
click at [360, 245] on link "Jobs in SEND" at bounding box center [387, 249] width 154 height 12
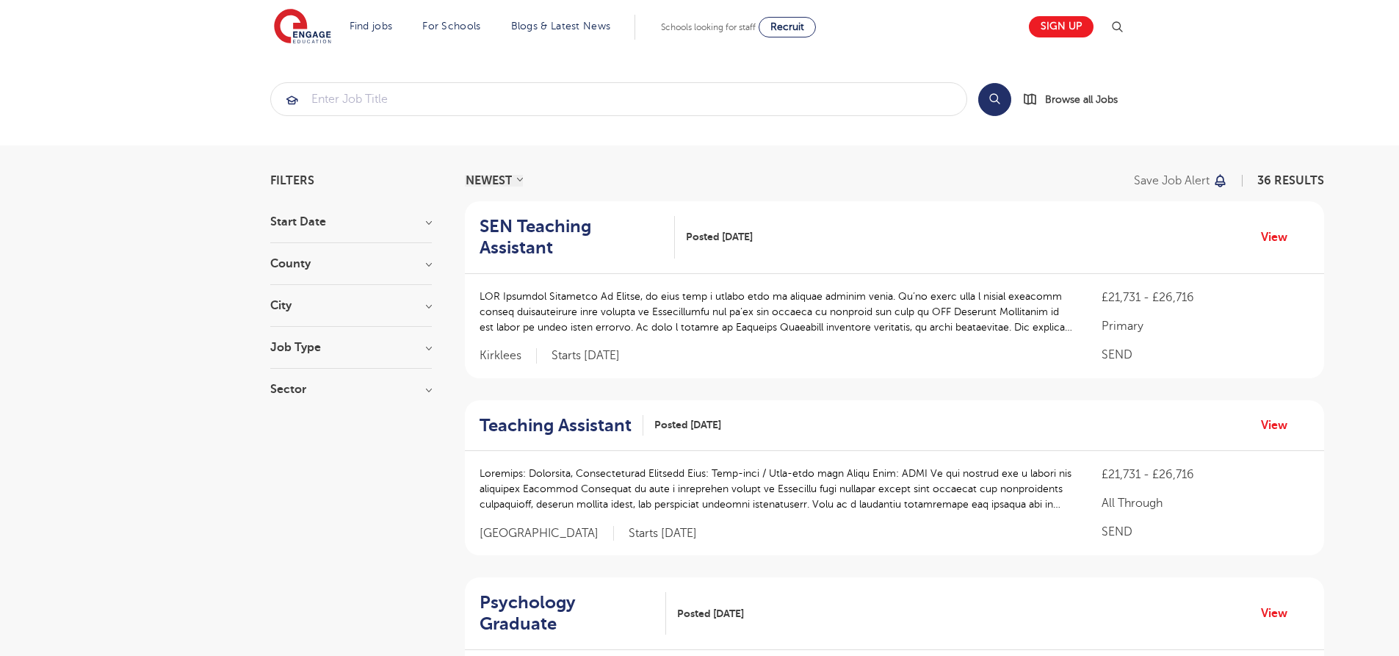
scroll to position [1961, 0]
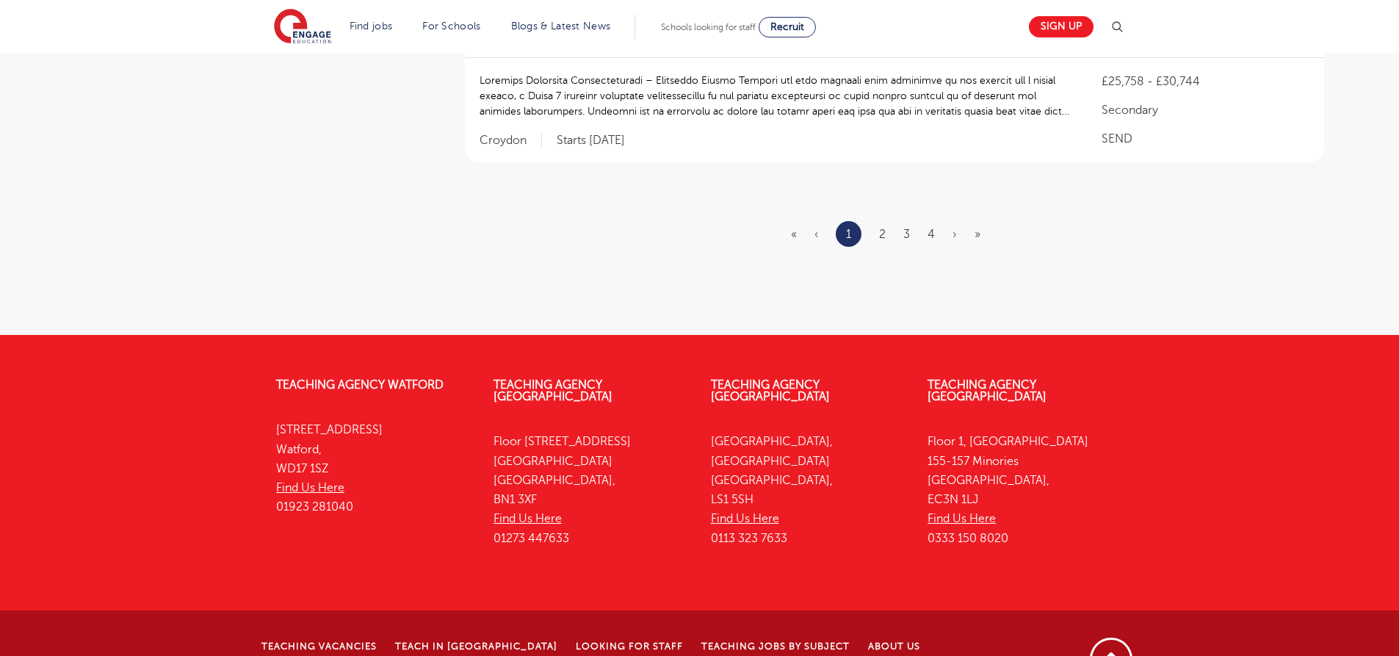
click at [936, 221] on ul "« ‹ 1 2 3 4 › »" at bounding box center [894, 234] width 207 height 26
click at [932, 228] on link "4" at bounding box center [930, 234] width 7 height 13
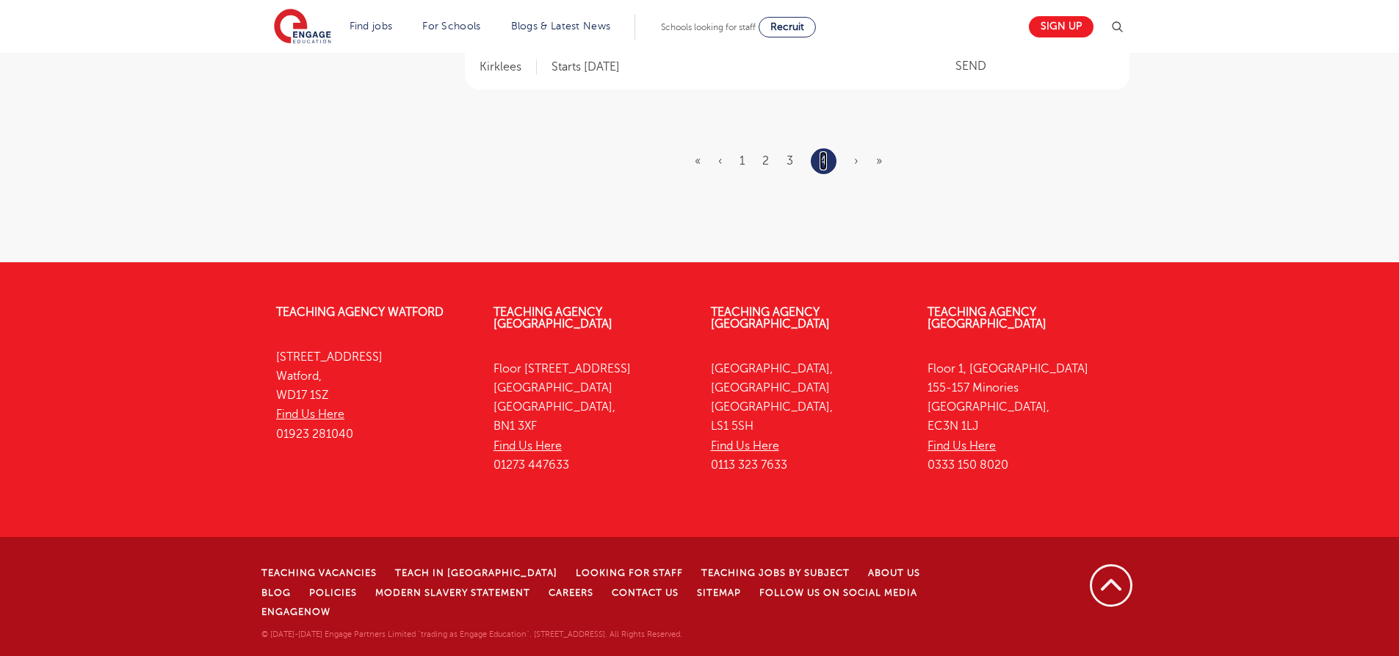
scroll to position [0, 0]
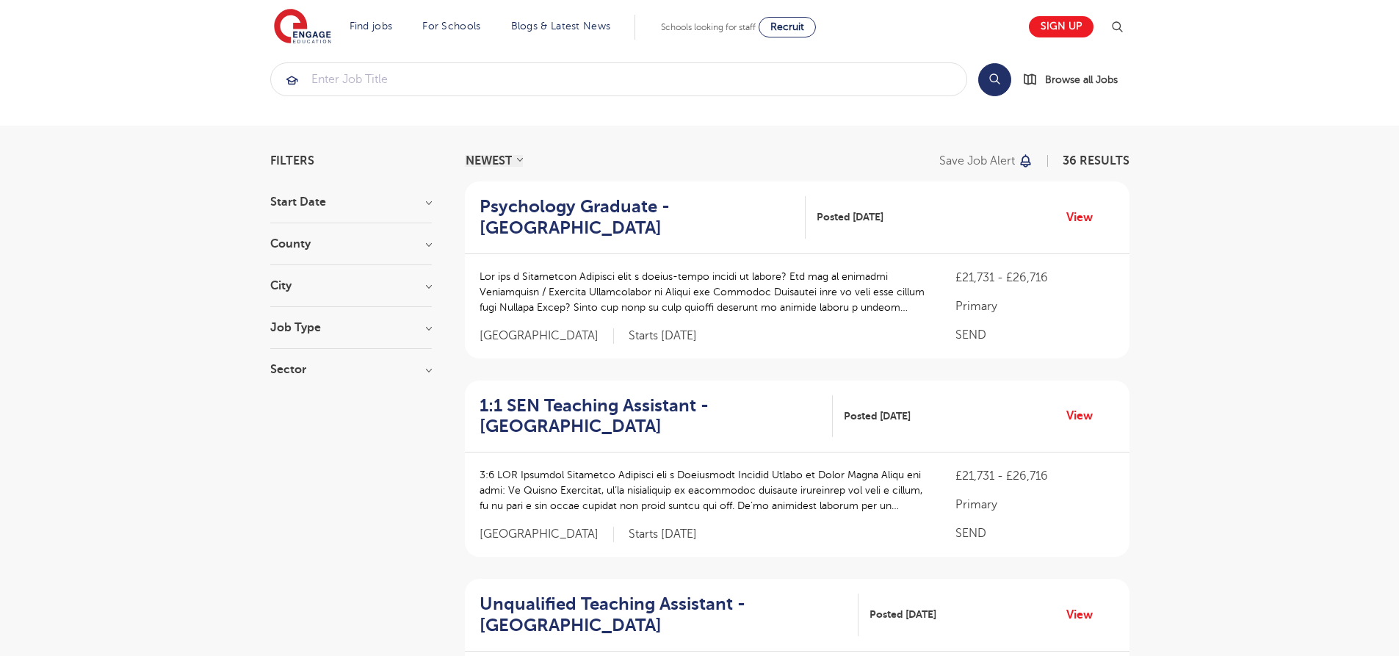
scroll to position [1230, 0]
